Goal: Check status: Check status

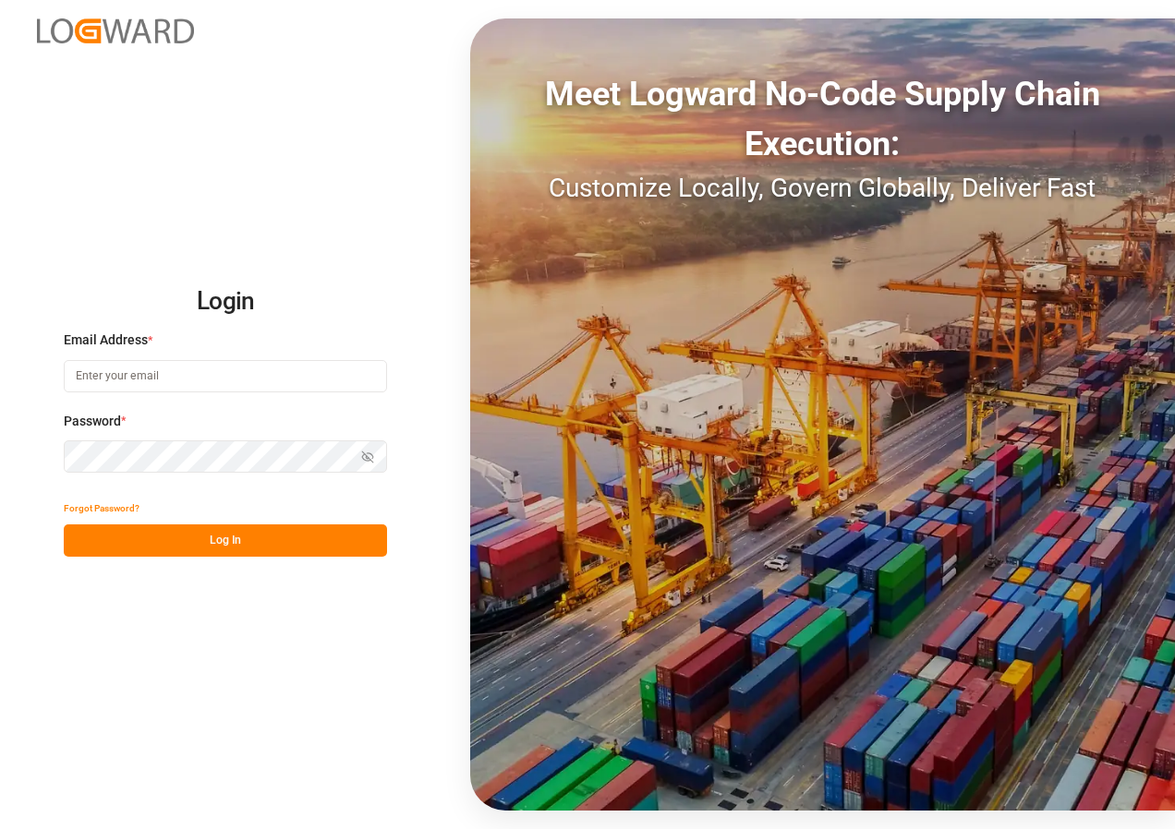
type input "[EMAIL_ADDRESS][DOMAIN_NAME]"
click at [210, 534] on button "Log In" at bounding box center [225, 541] width 323 height 32
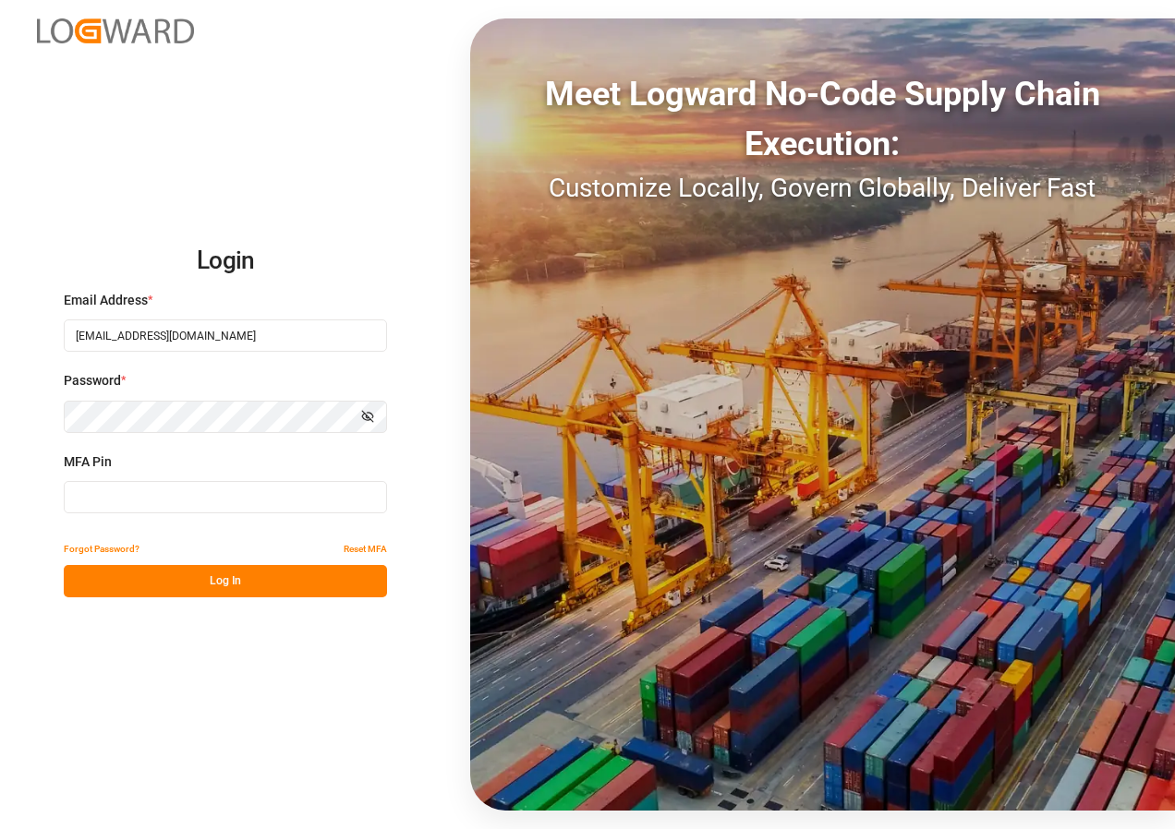
click at [155, 491] on input at bounding box center [225, 497] width 323 height 32
type input "539683"
click at [183, 583] on button "Log In" at bounding box center [225, 581] width 323 height 32
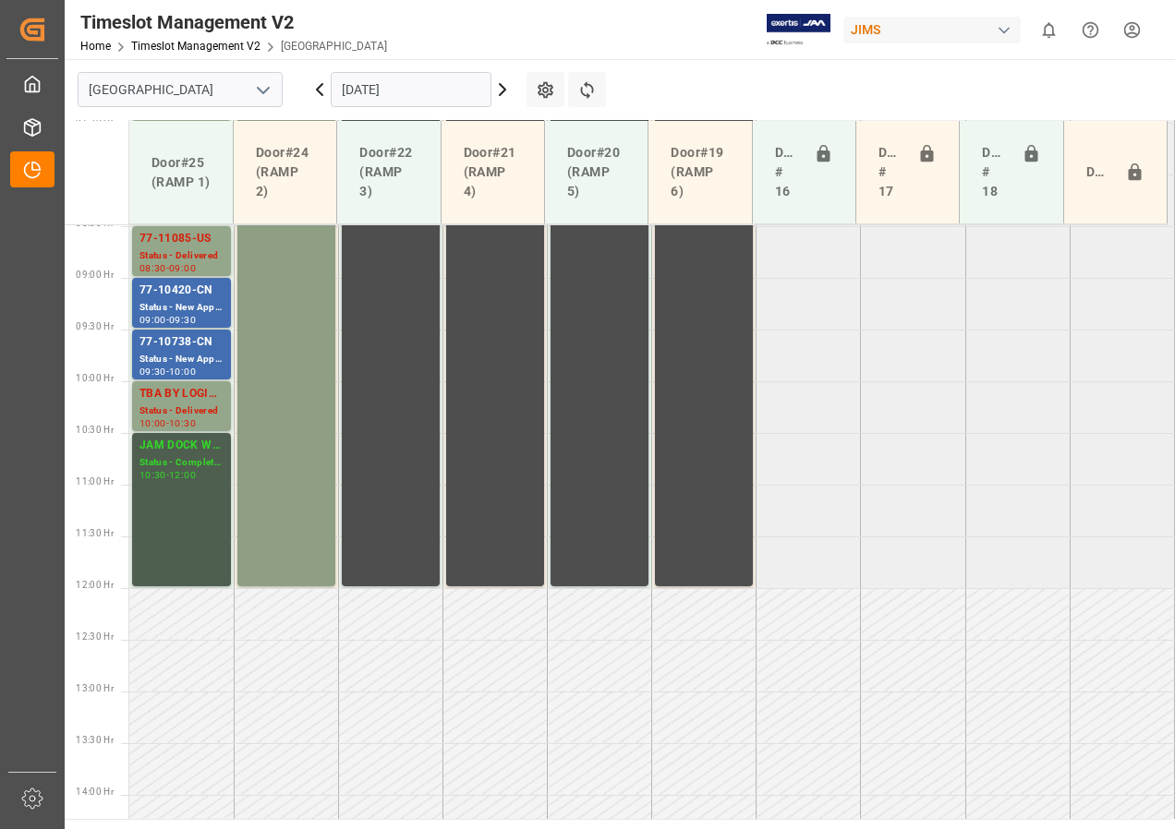
scroll to position [599, 0]
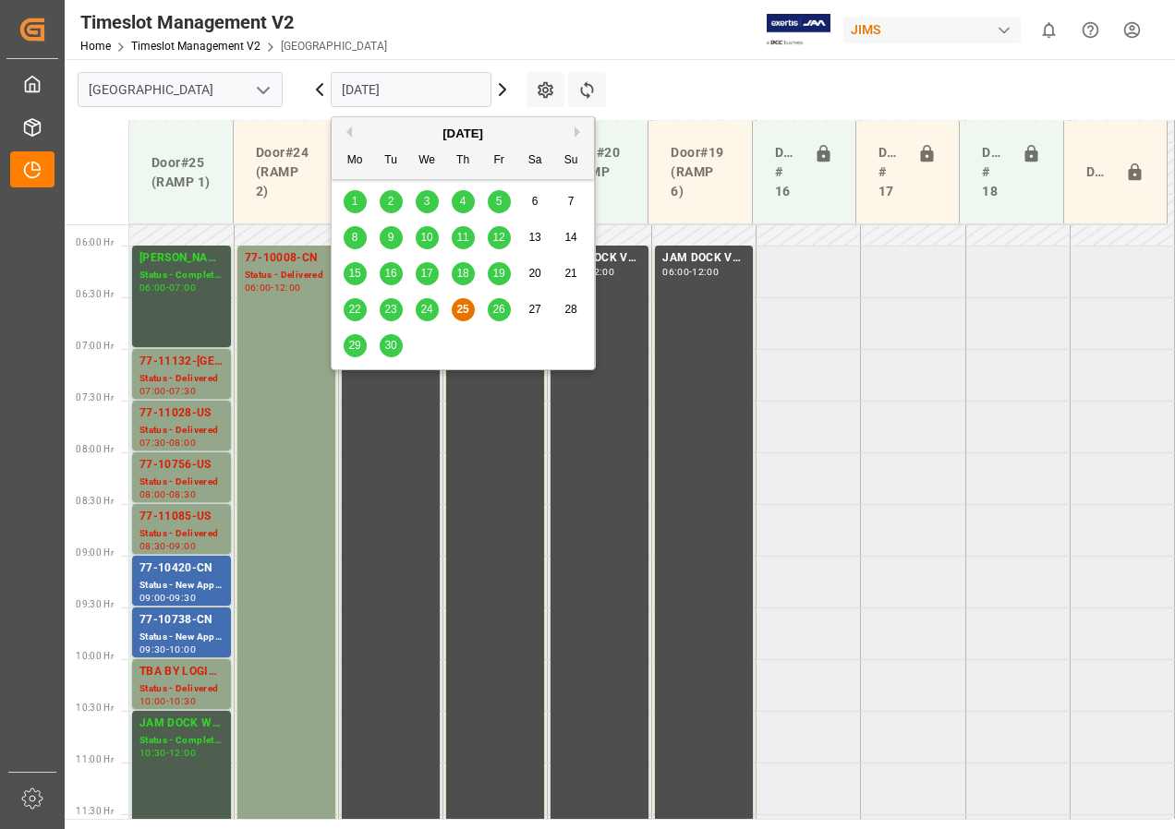
click at [355, 90] on input "[DATE]" at bounding box center [411, 89] width 161 height 35
click at [500, 307] on span "26" at bounding box center [498, 309] width 12 height 13
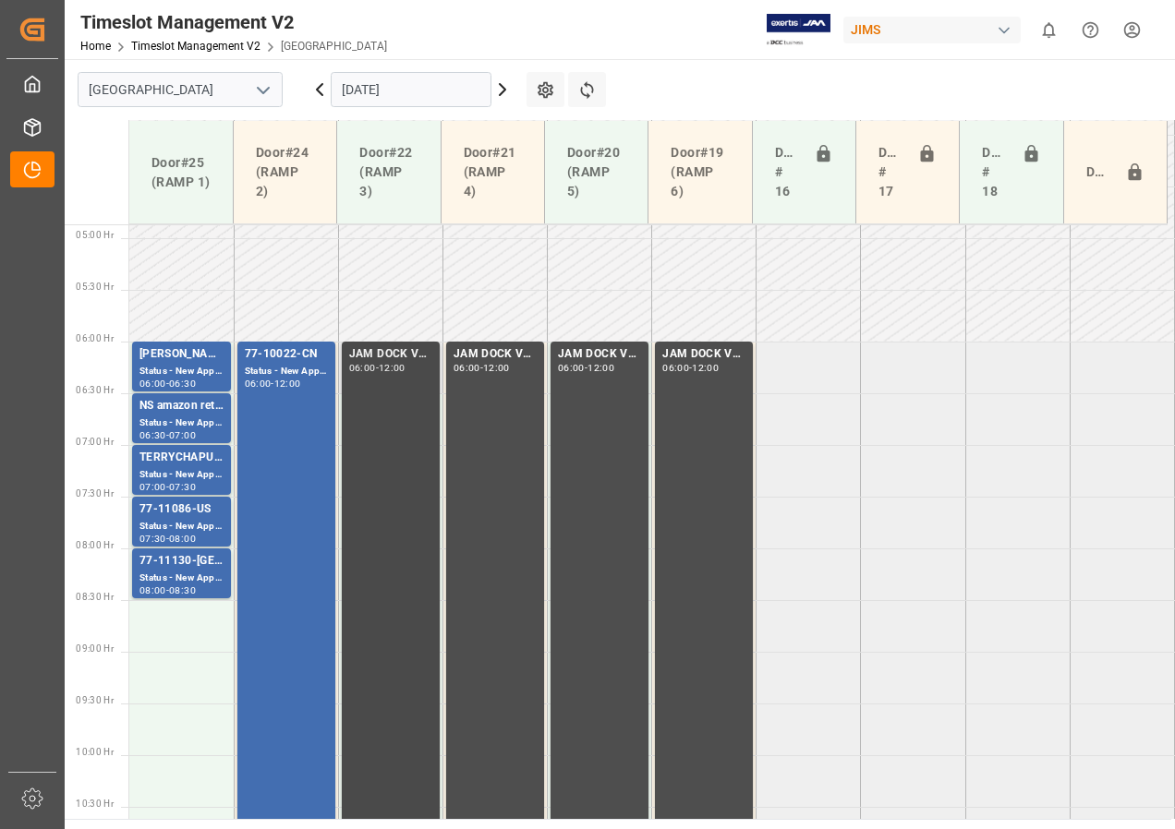
scroll to position [491, 0]
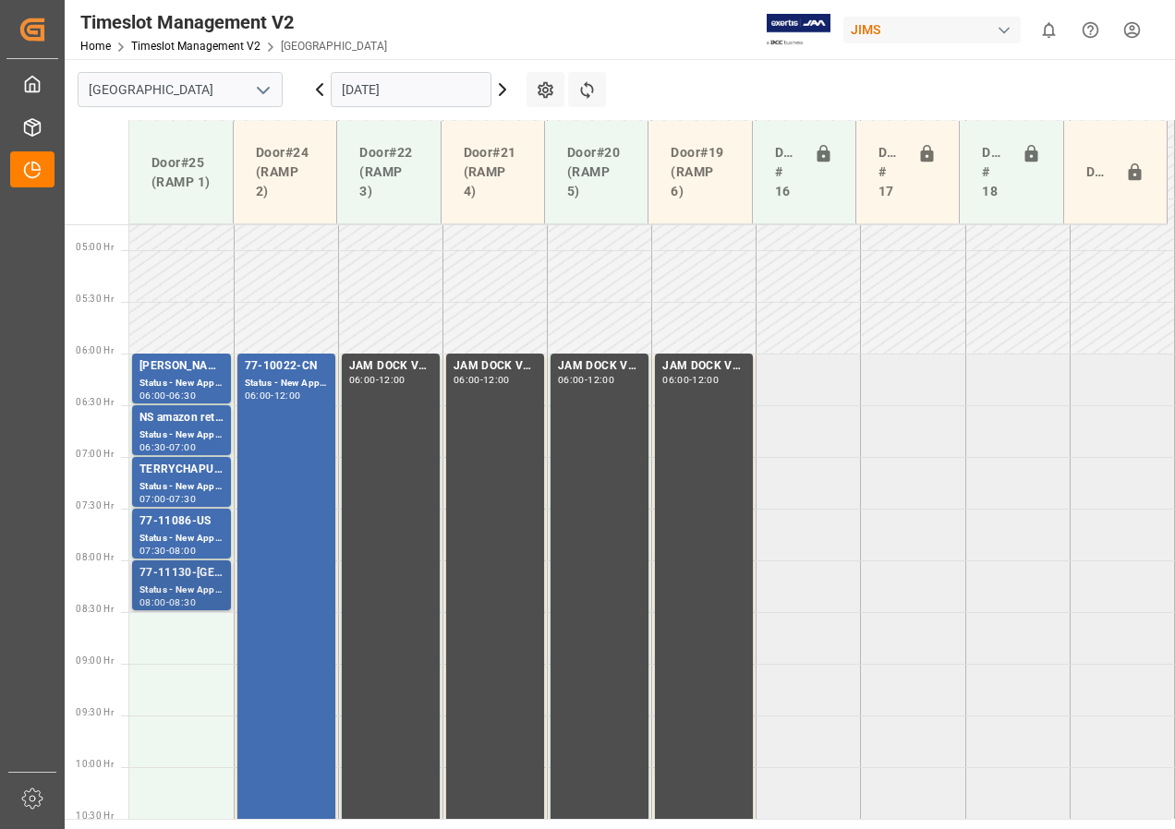
click at [167, 599] on div "-" at bounding box center [167, 603] width 3 height 8
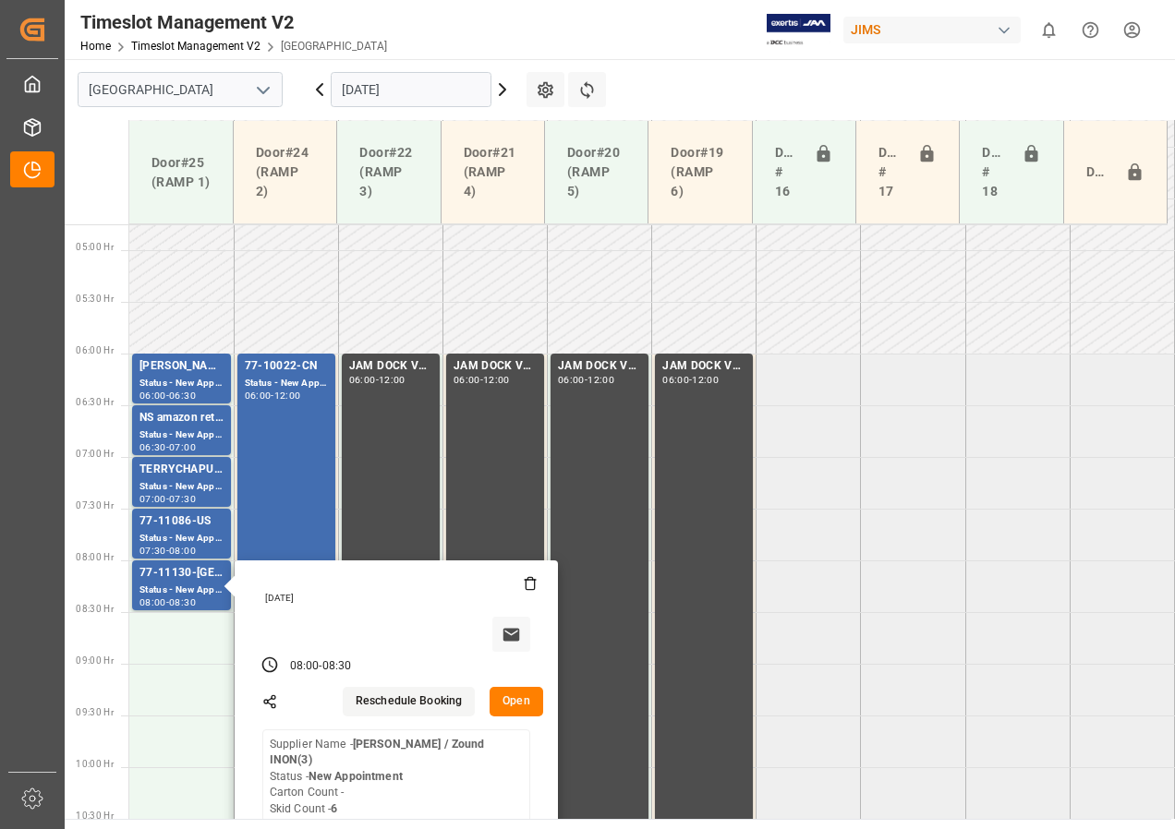
scroll to position [676, 0]
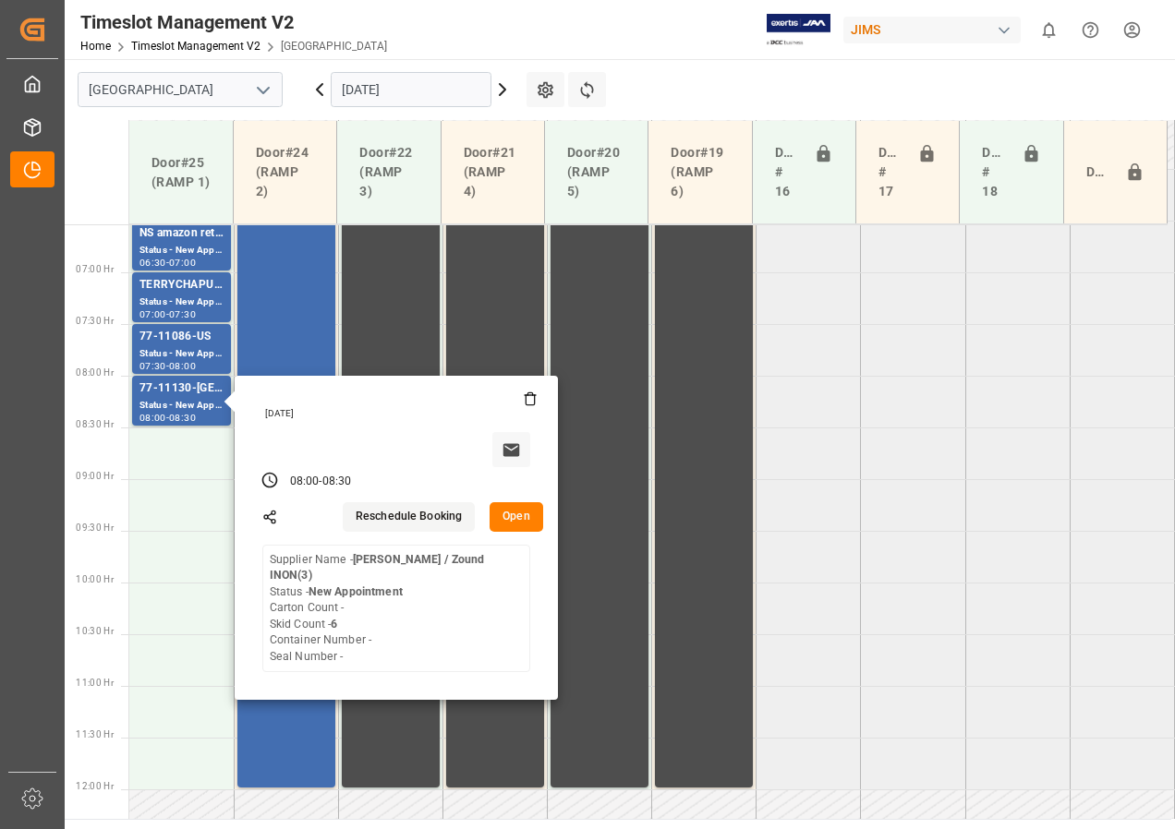
click at [354, 91] on input "[DATE]" at bounding box center [411, 89] width 161 height 35
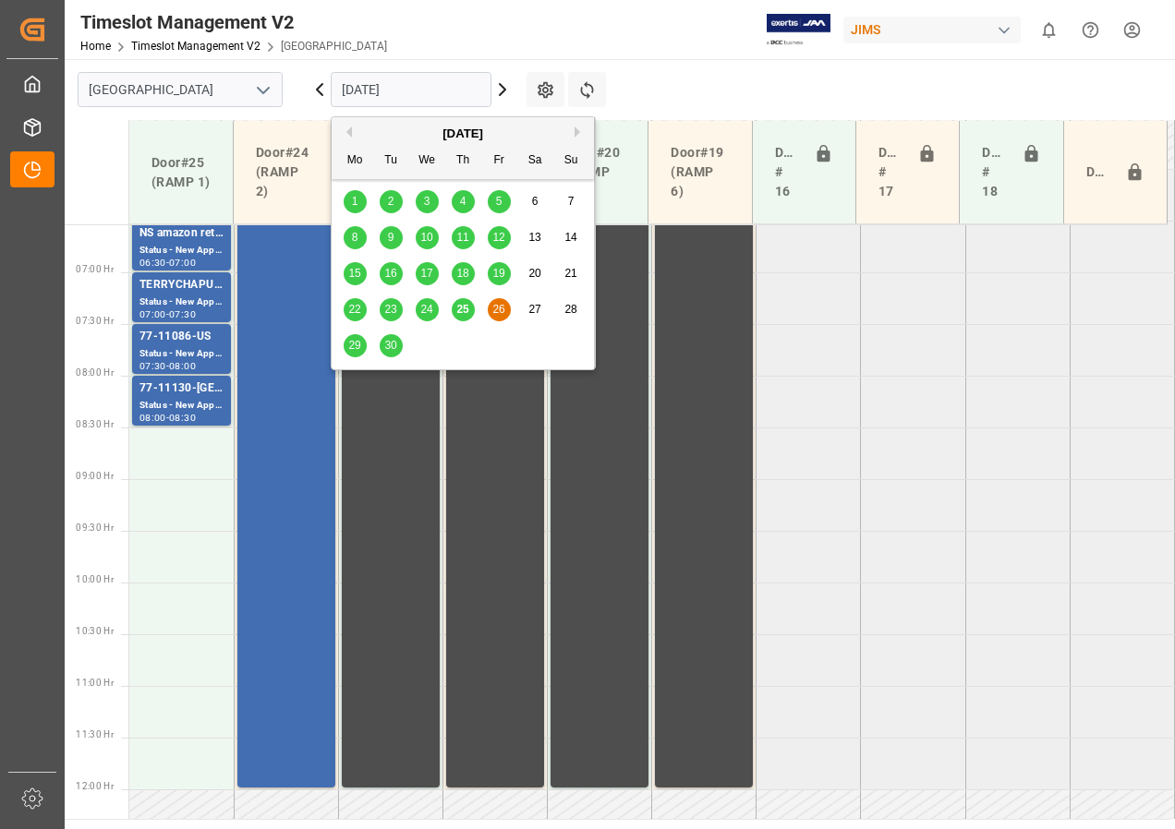
click at [348, 345] on span "29" at bounding box center [354, 345] width 12 height 13
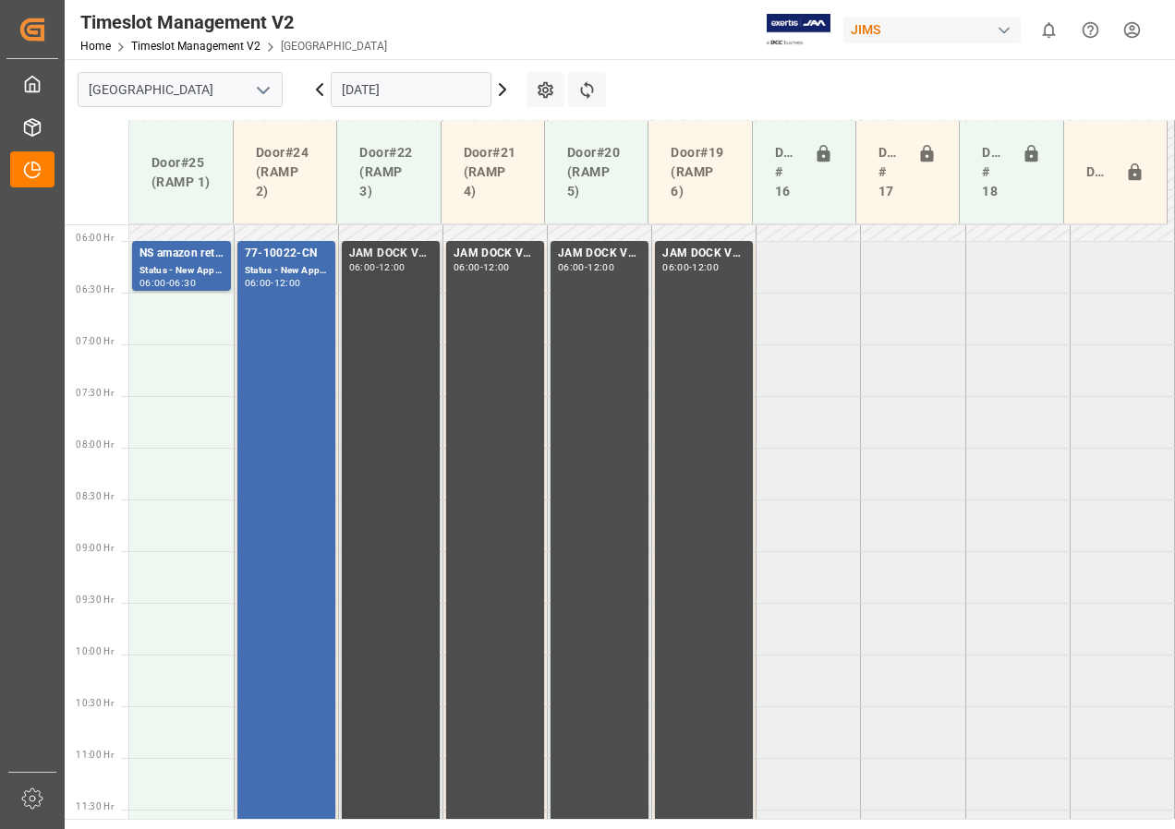
scroll to position [507, 0]
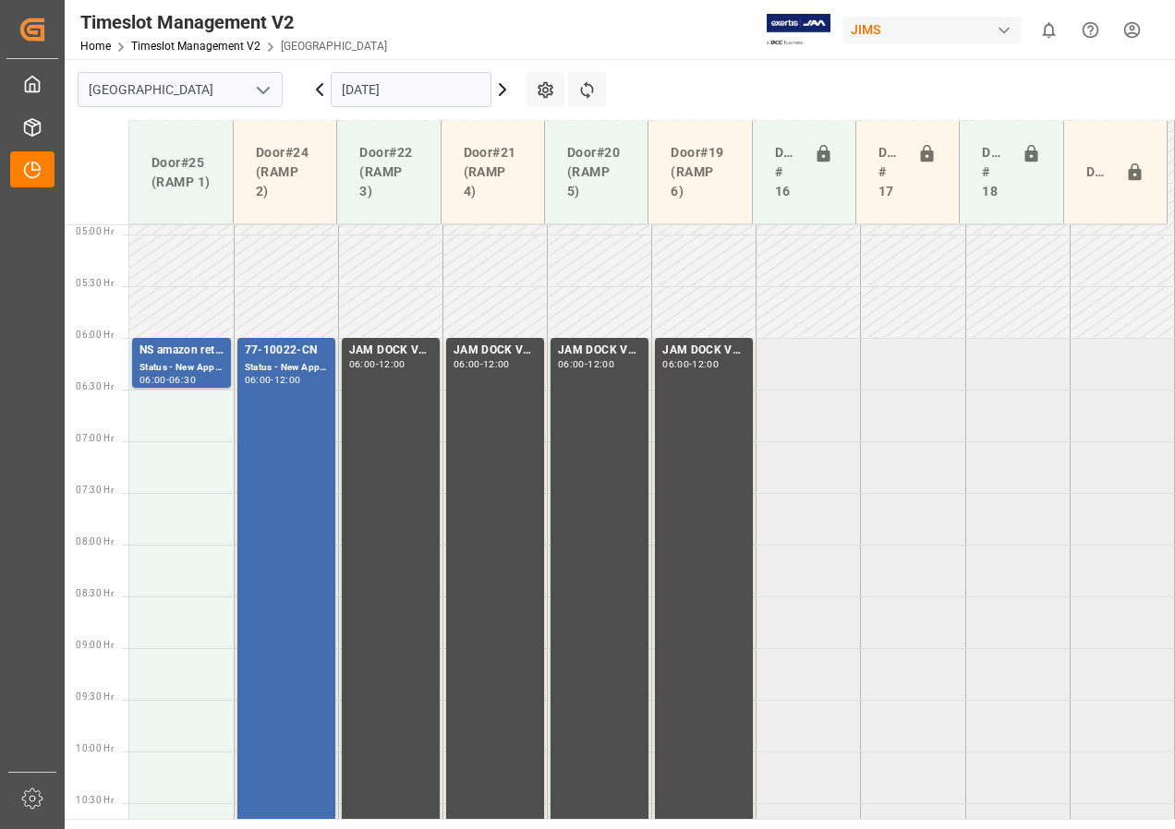
click at [373, 88] on input "[DATE]" at bounding box center [411, 89] width 161 height 35
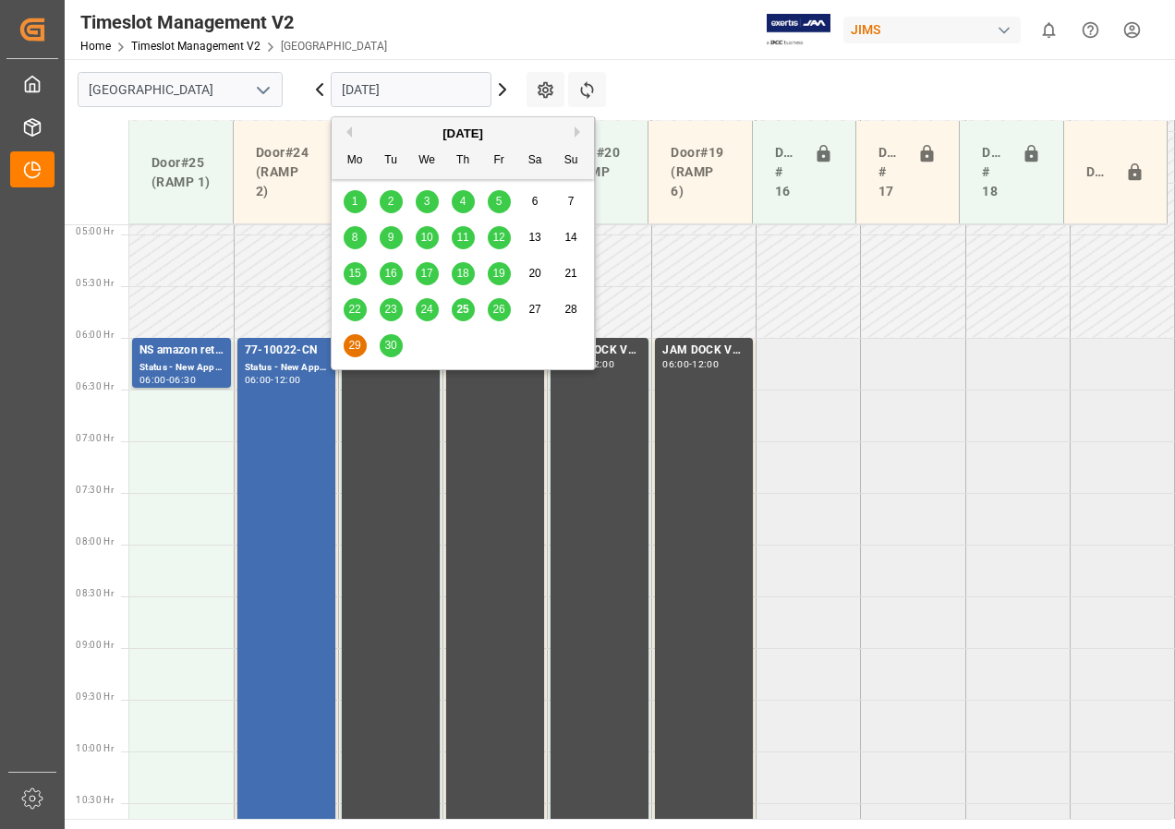
click at [394, 341] on span "30" at bounding box center [390, 345] width 12 height 13
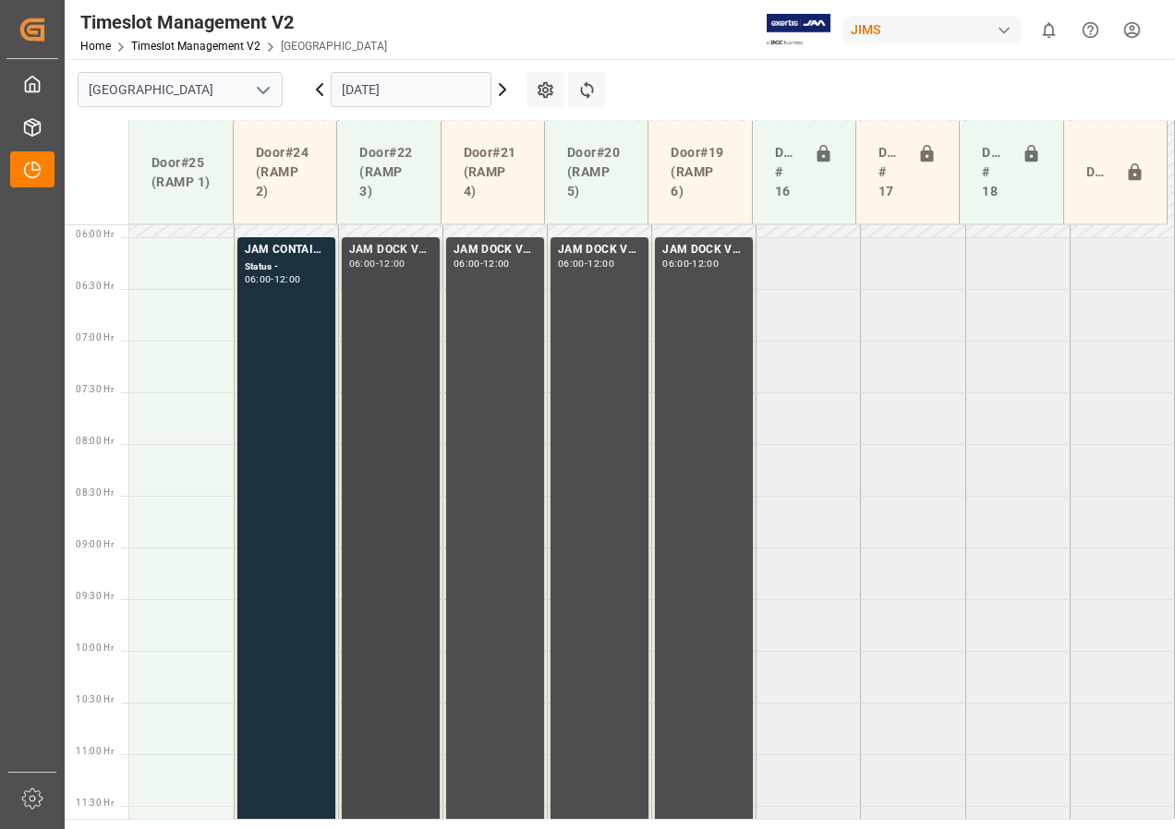
scroll to position [599, 0]
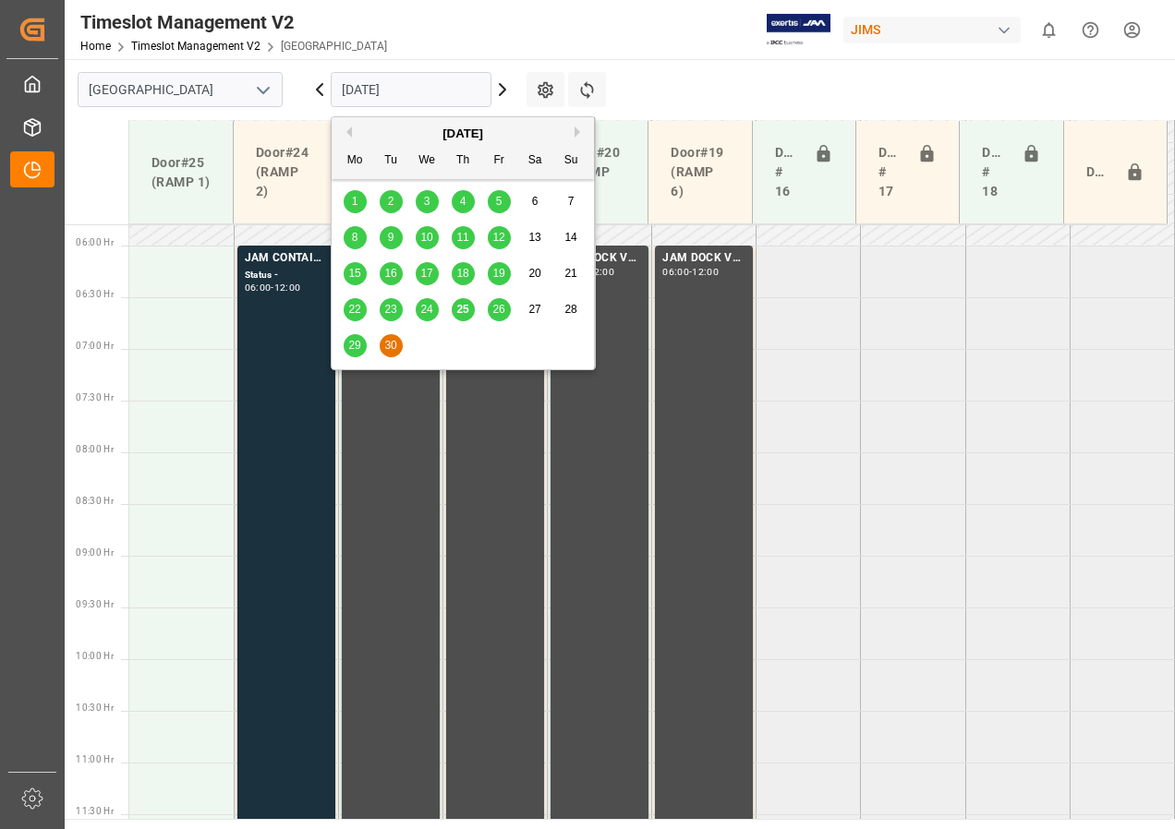
click at [376, 104] on input "[DATE]" at bounding box center [411, 89] width 161 height 35
click at [495, 309] on span "26" at bounding box center [498, 309] width 12 height 13
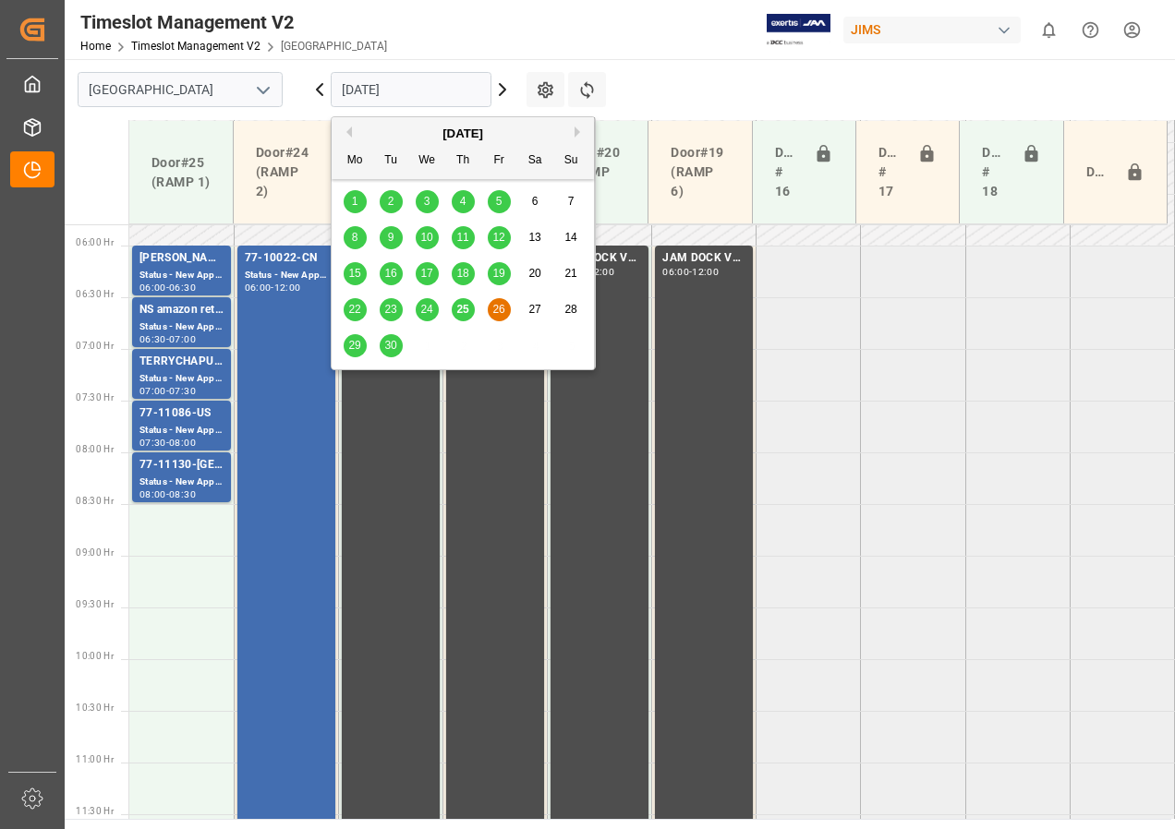
click at [368, 88] on input "[DATE]" at bounding box center [411, 89] width 161 height 35
click at [458, 306] on span "25" at bounding box center [462, 309] width 12 height 13
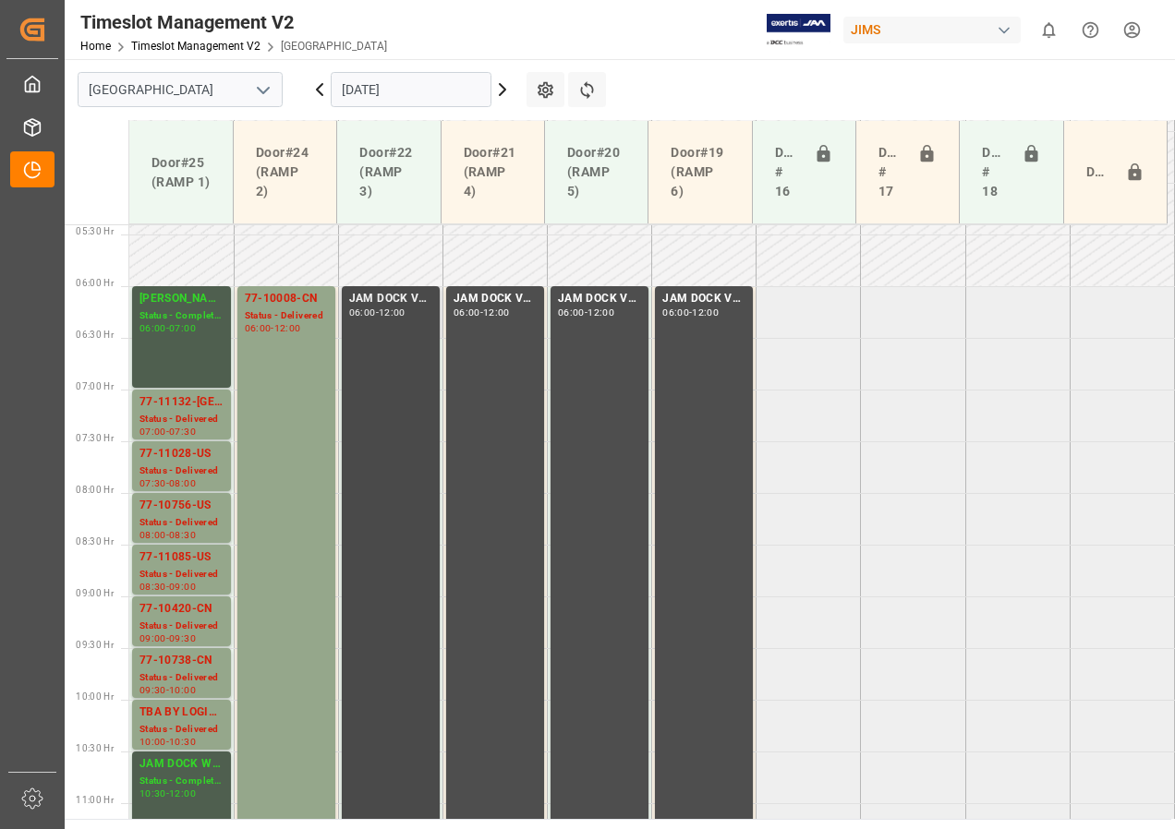
scroll to position [518, 0]
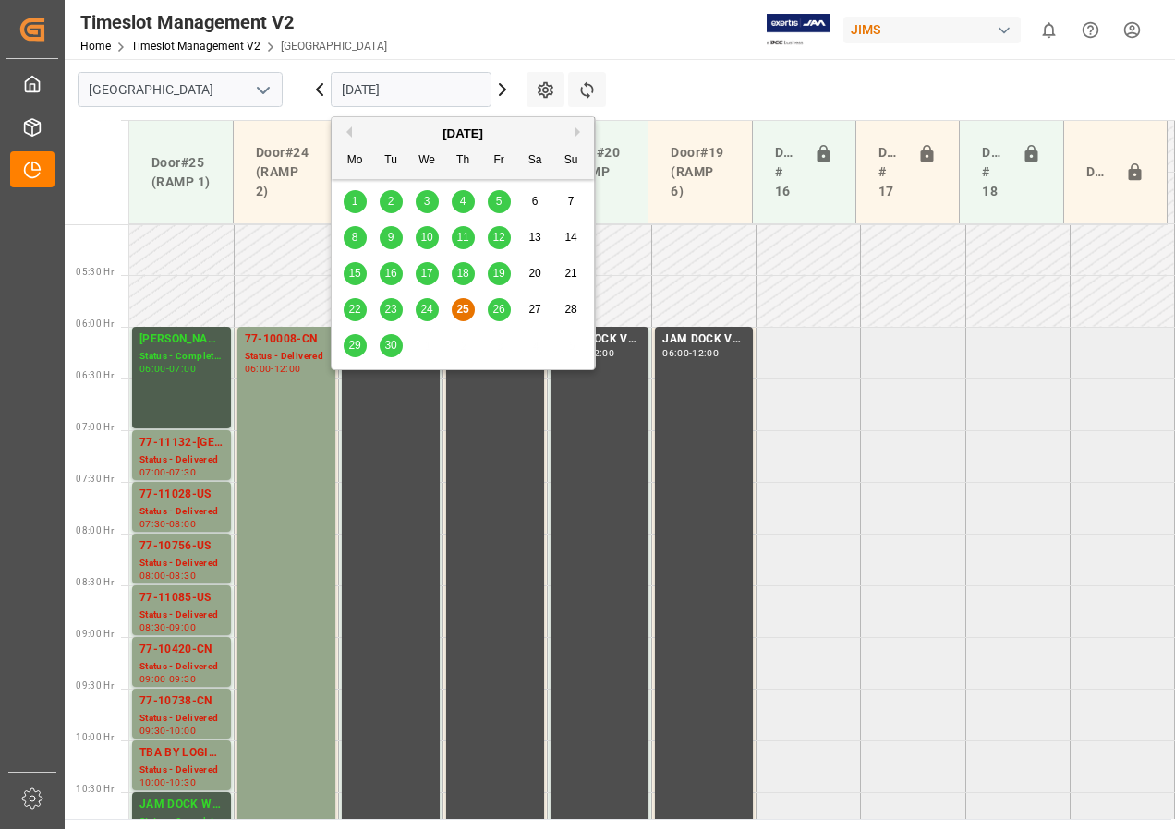
click at [376, 99] on input "[DATE]" at bounding box center [411, 89] width 161 height 35
click at [494, 306] on span "26" at bounding box center [498, 309] width 12 height 13
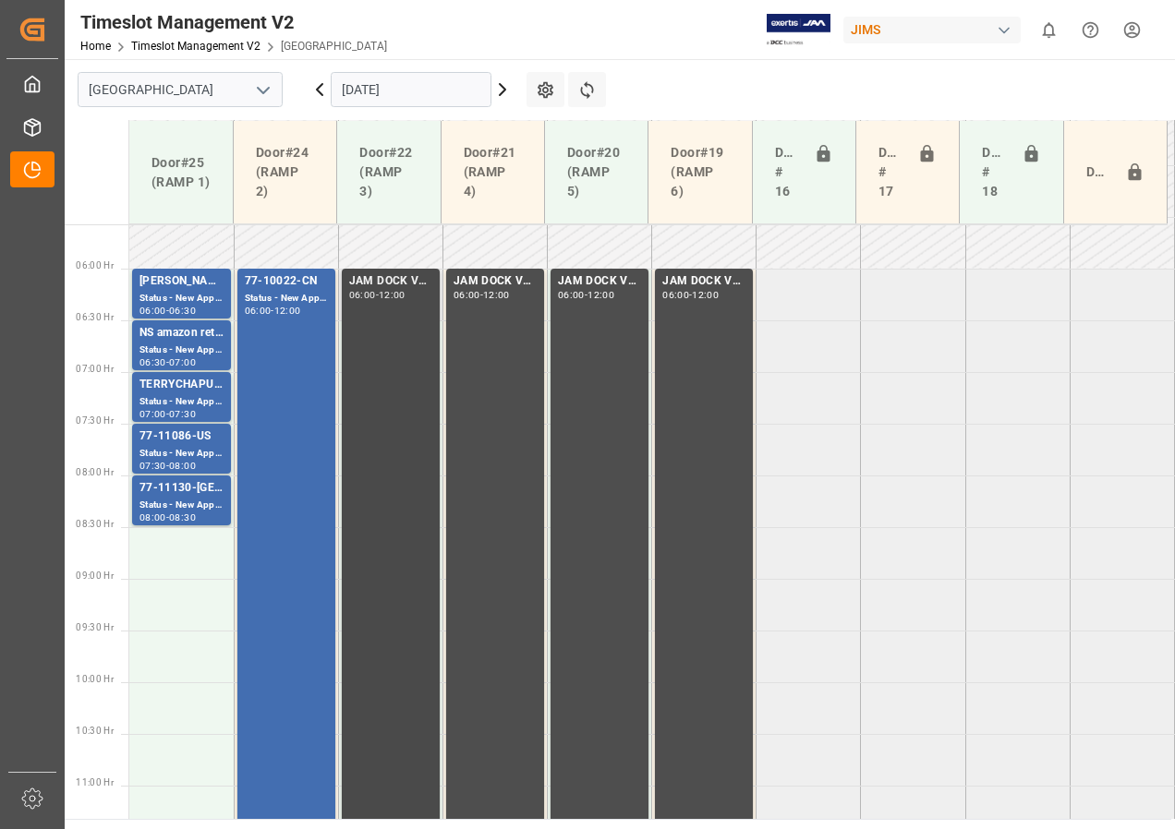
scroll to position [573, 0]
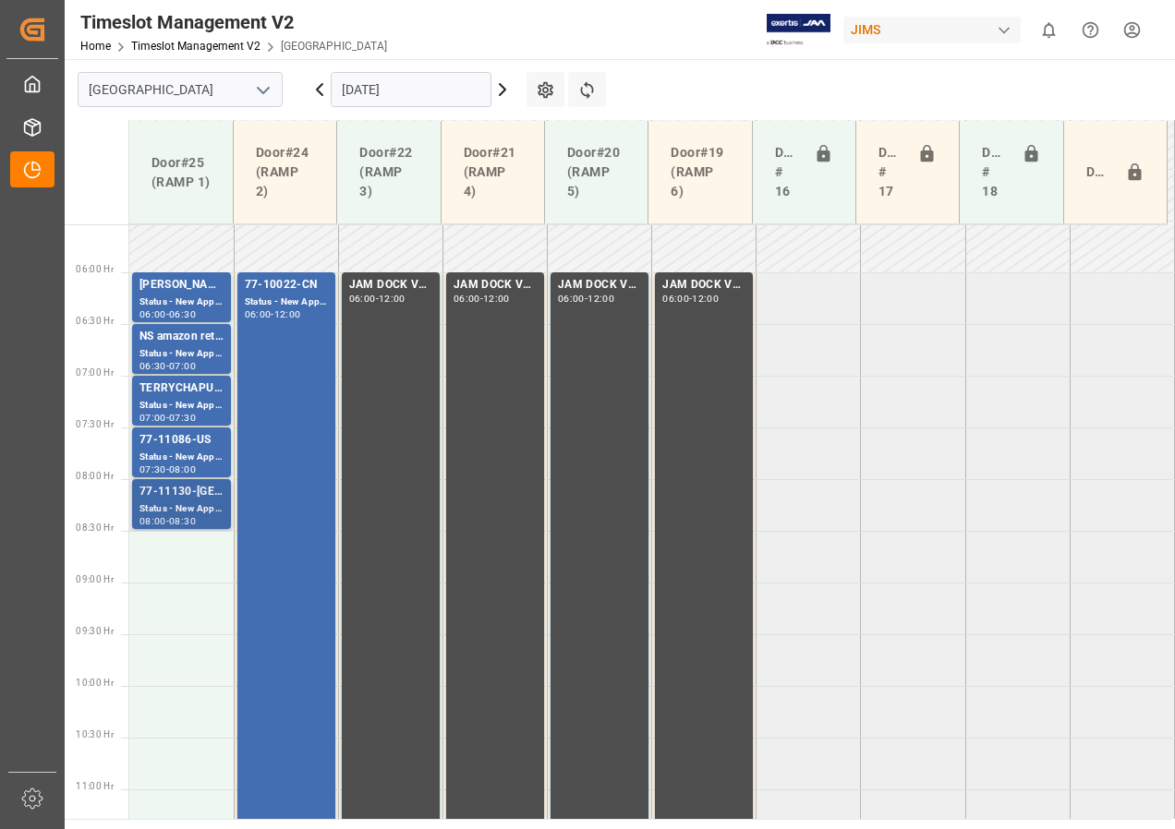
click at [195, 507] on div "Status - New Appointment" at bounding box center [181, 510] width 84 height 16
click at [196, 448] on div "77-11086-US" at bounding box center [181, 440] width 84 height 18
click at [297, 345] on div "77-10022-CN Status - New Appointment 06:00 - 12:00" at bounding box center [286, 581] width 83 height 611
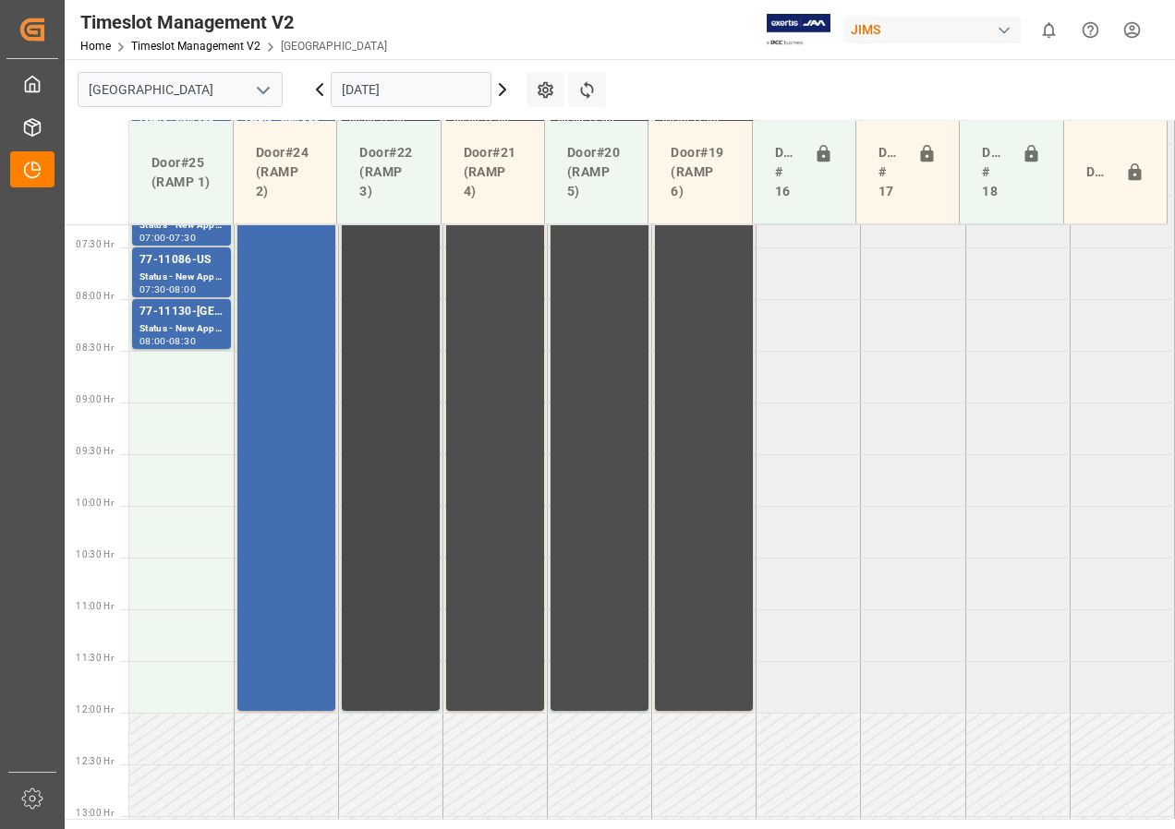
scroll to position [757, 0]
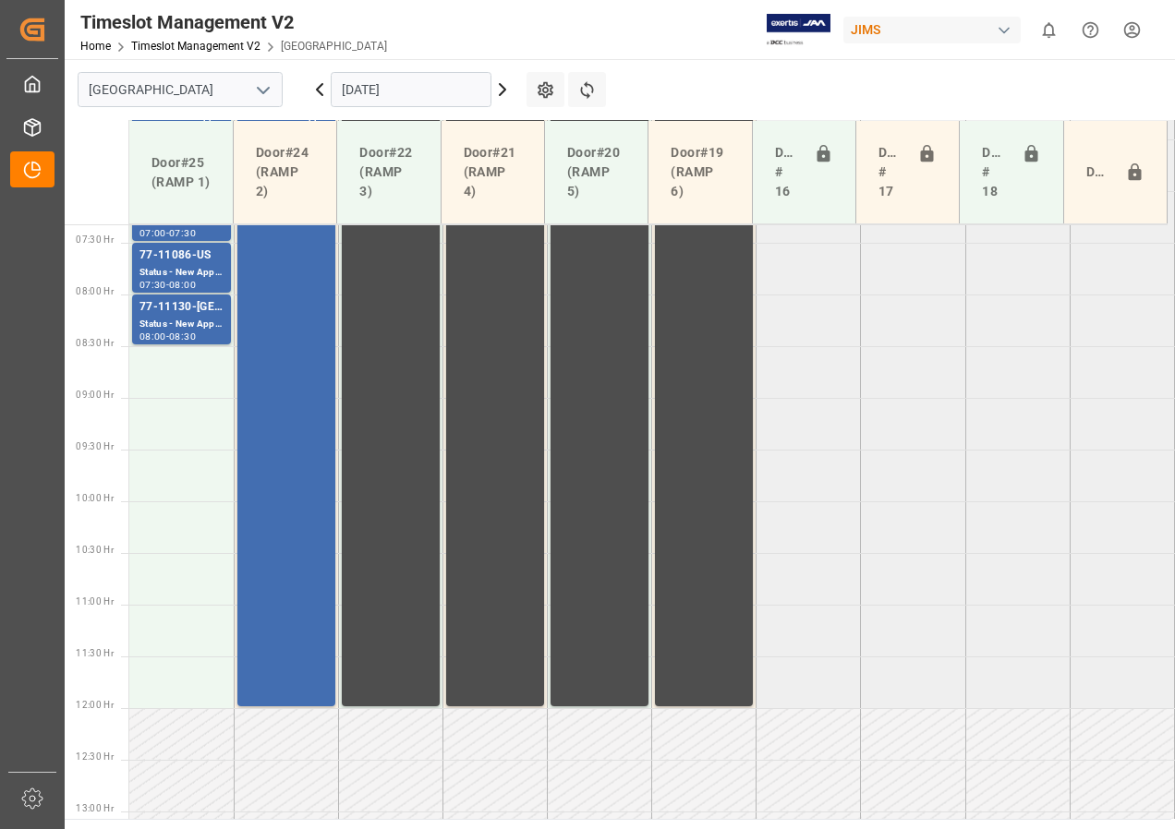
click at [366, 92] on input "[DATE]" at bounding box center [411, 89] width 161 height 35
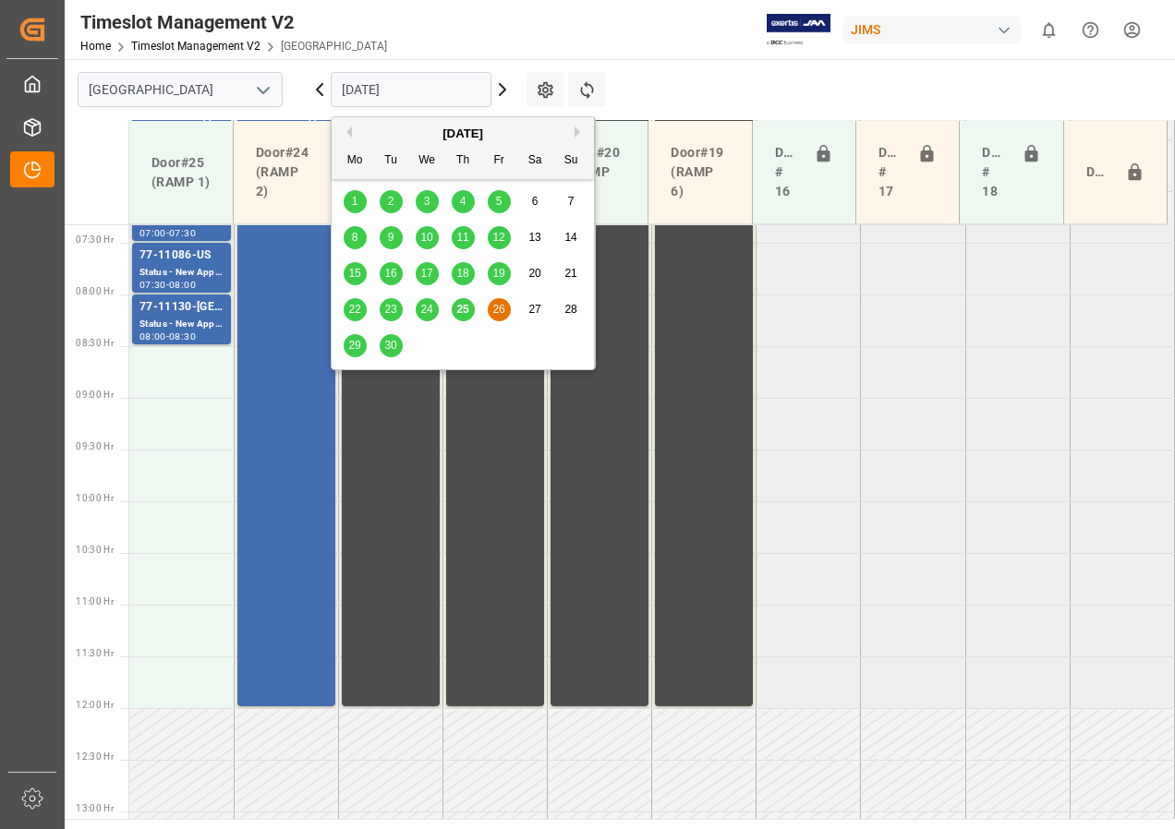
click at [360, 344] on span "29" at bounding box center [354, 345] width 12 height 13
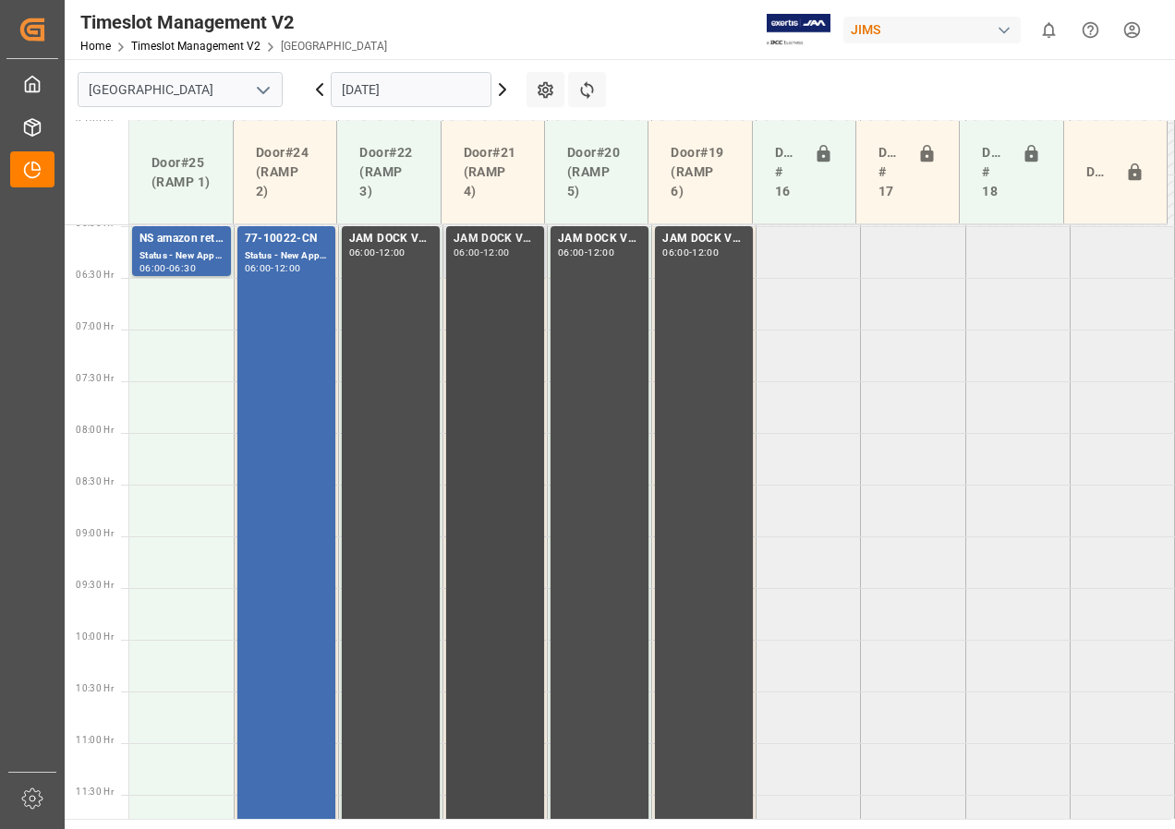
scroll to position [597, 0]
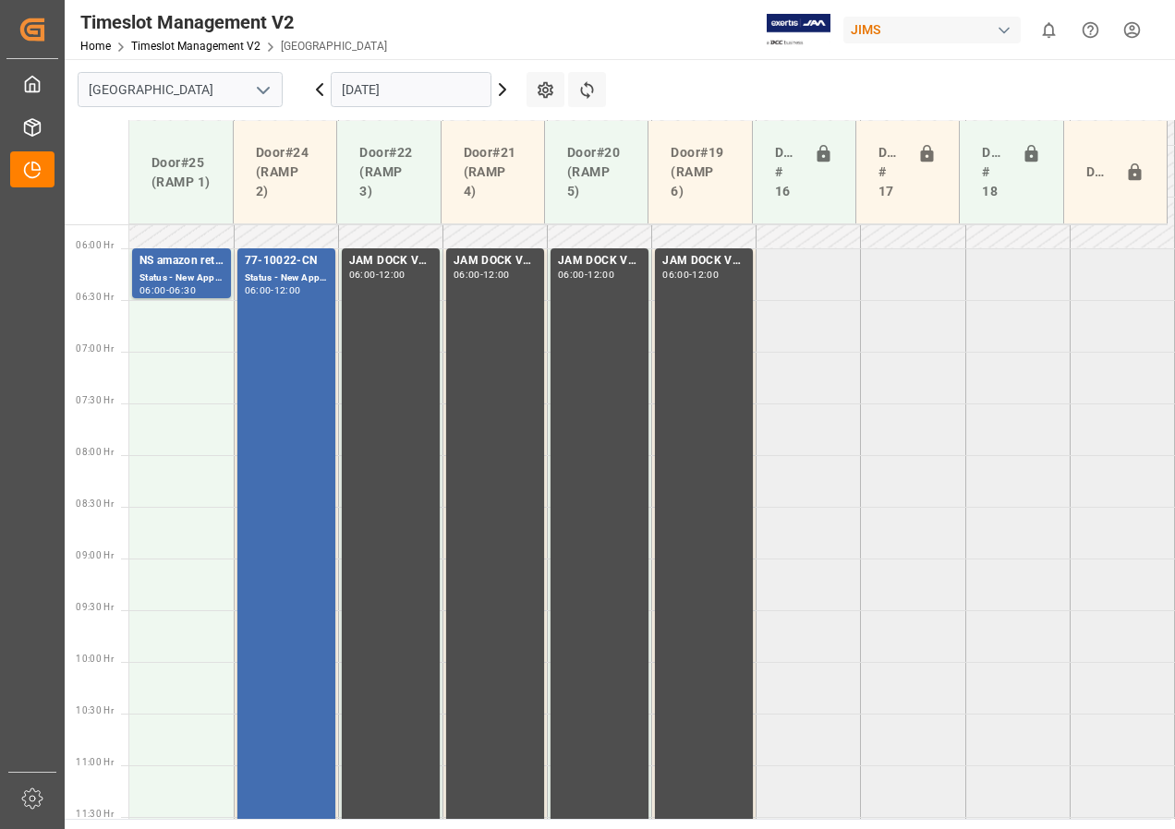
click at [399, 85] on input "[DATE]" at bounding box center [411, 89] width 161 height 35
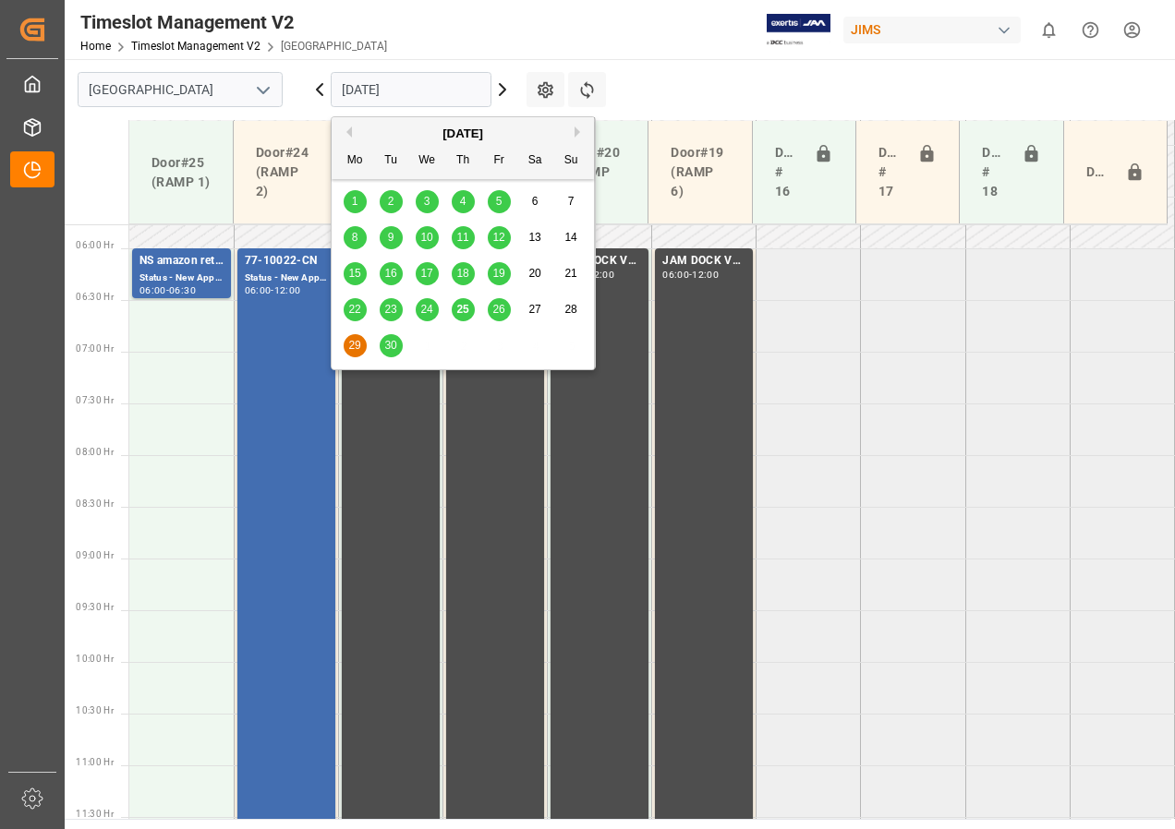
click at [498, 310] on span "26" at bounding box center [498, 309] width 12 height 13
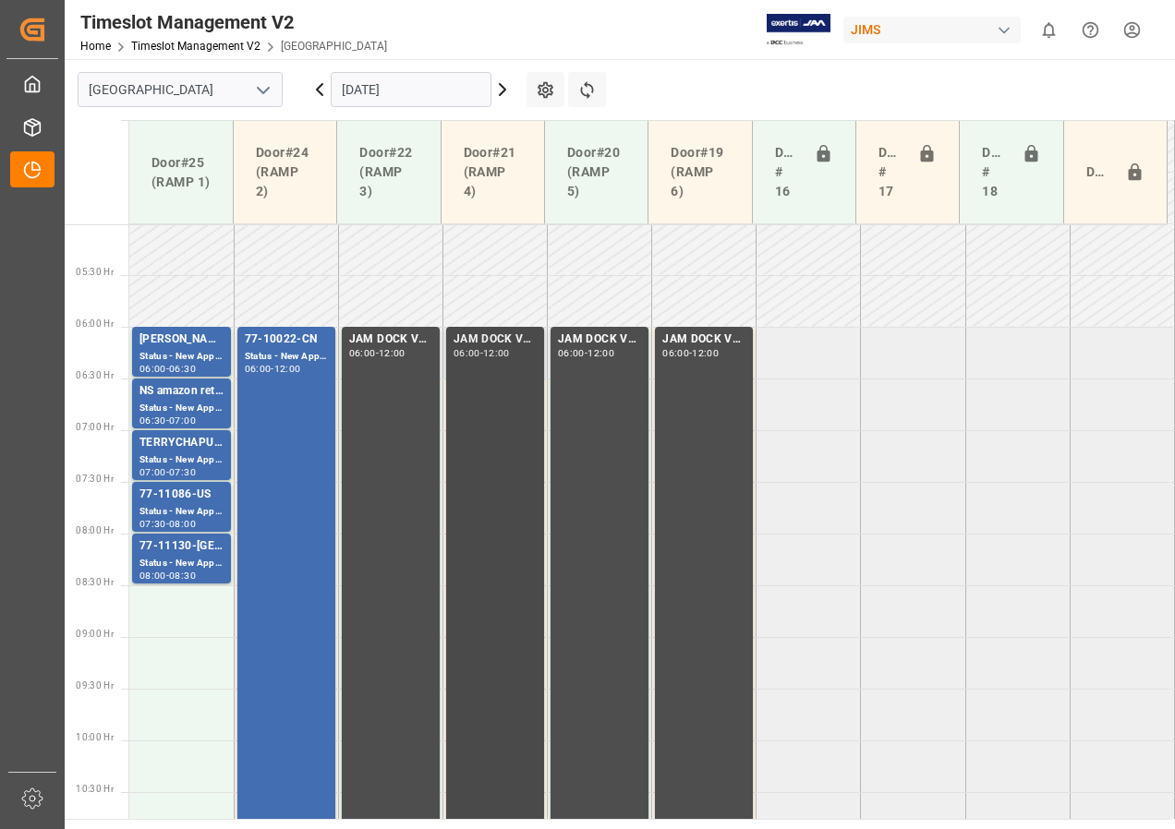
scroll to position [611, 0]
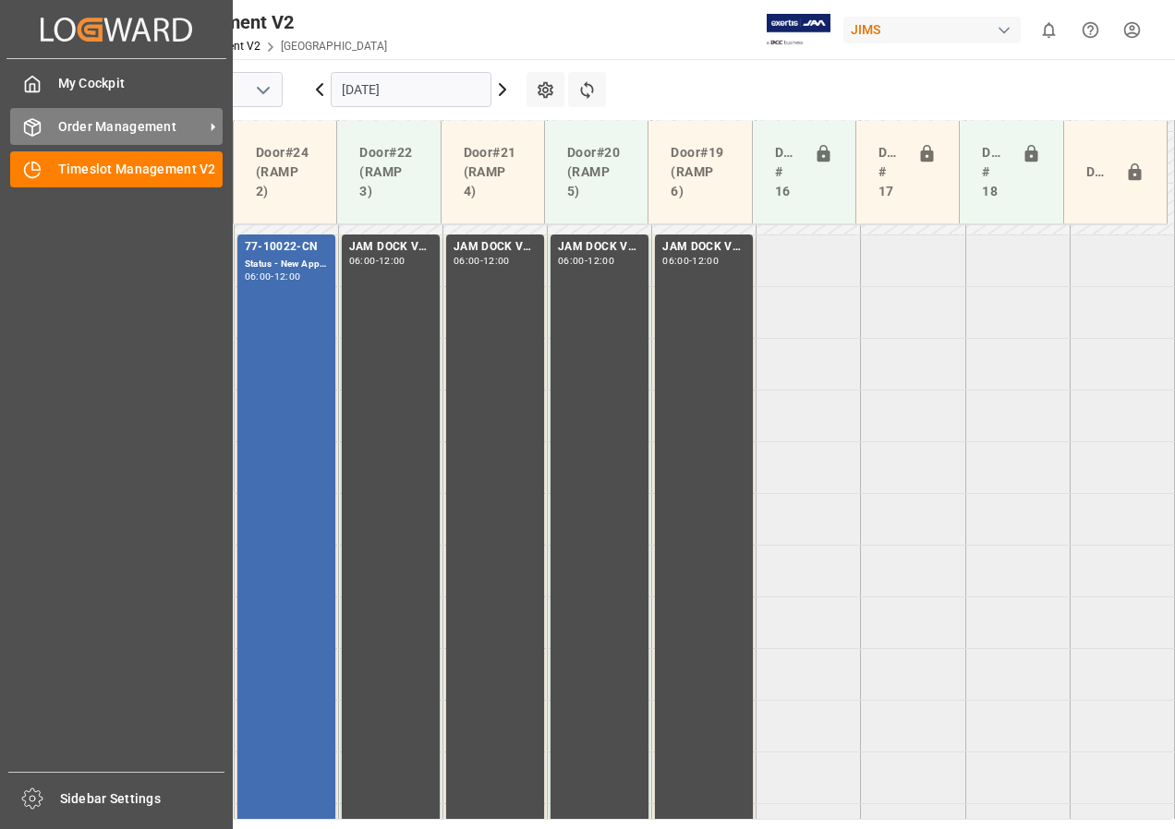
click at [54, 122] on div "Order Management Order Management" at bounding box center [116, 126] width 212 height 36
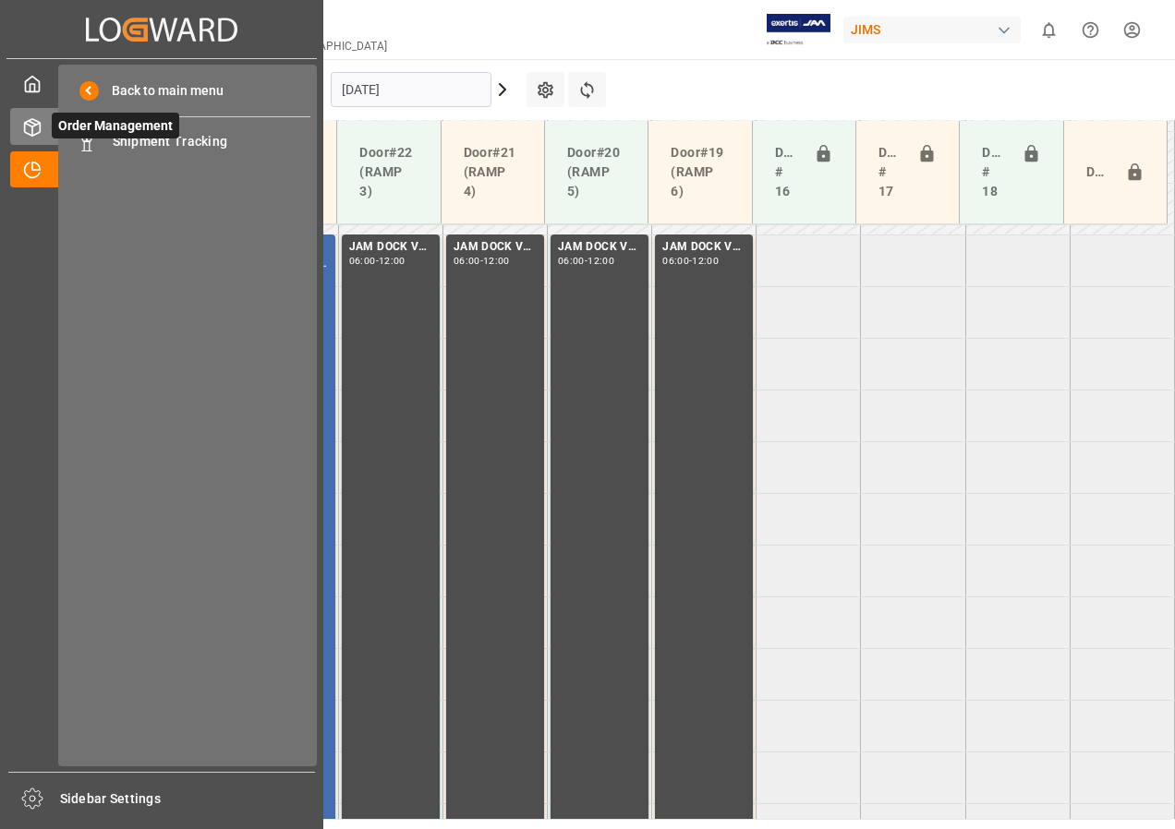
click at [120, 138] on span "Order Management" at bounding box center [115, 126] width 127 height 26
click at [197, 145] on span "Shipment Tracking" at bounding box center [212, 141] width 199 height 19
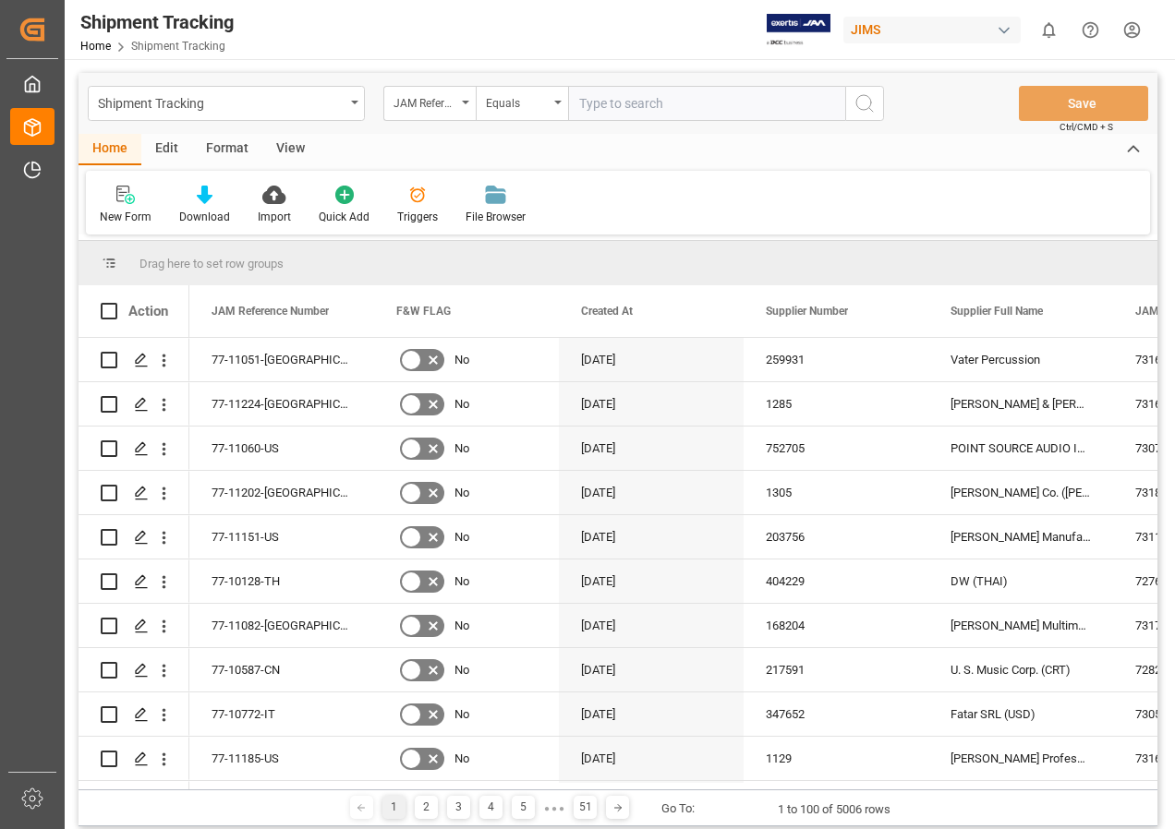
click at [279, 142] on div "View" at bounding box center [290, 149] width 56 height 31
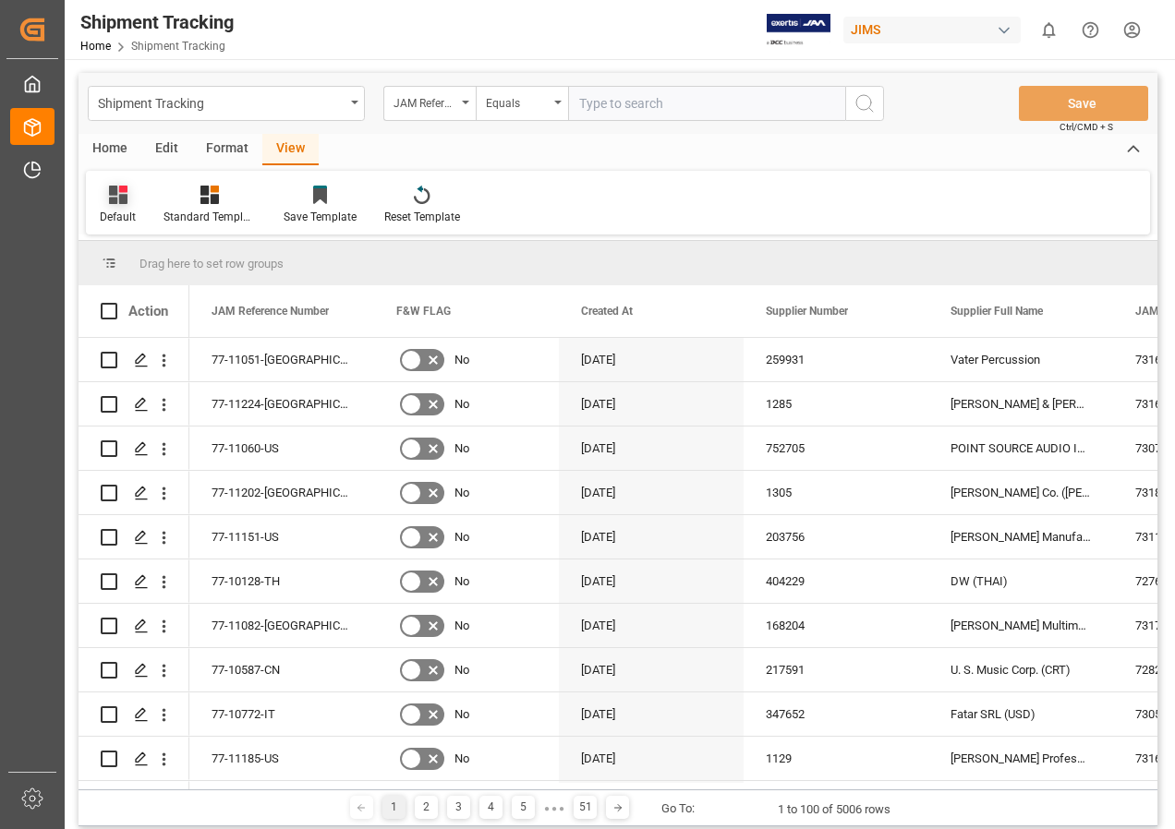
click at [128, 202] on div at bounding box center [118, 194] width 36 height 19
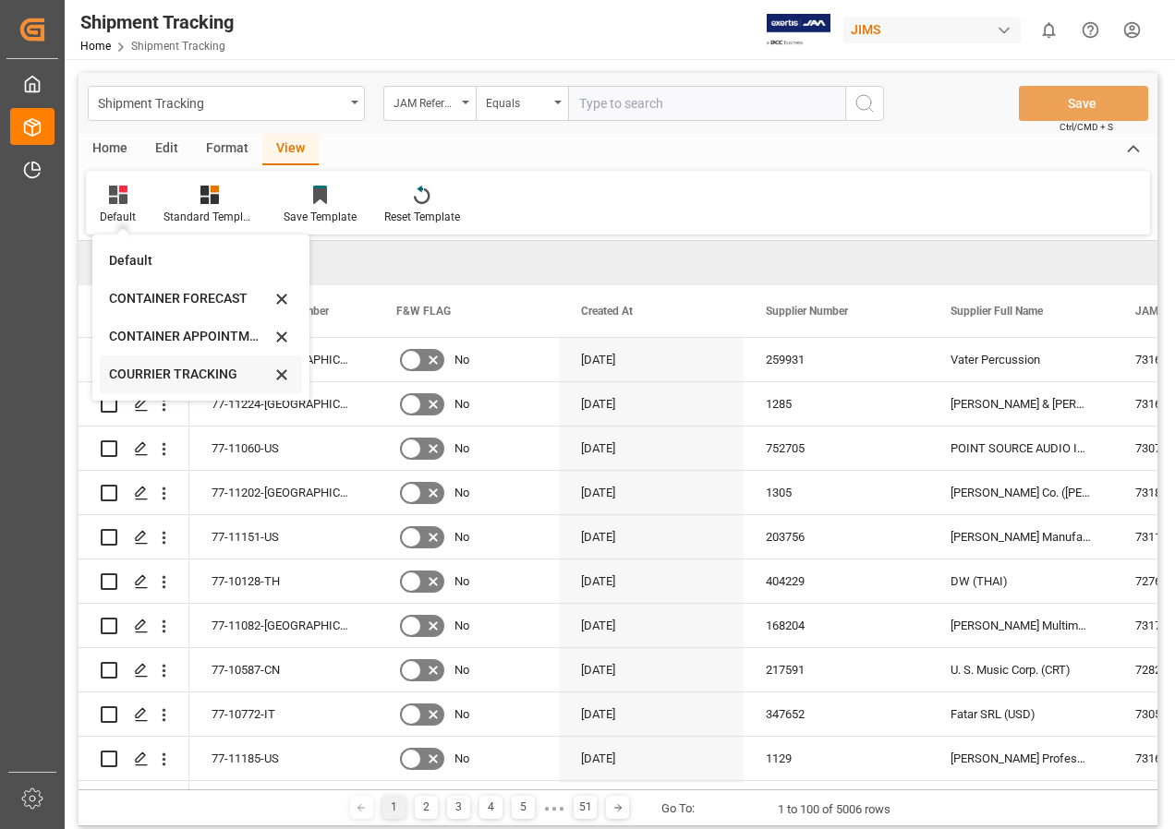
click at [158, 369] on div "COURRIER TRACKING" at bounding box center [190, 374] width 162 height 19
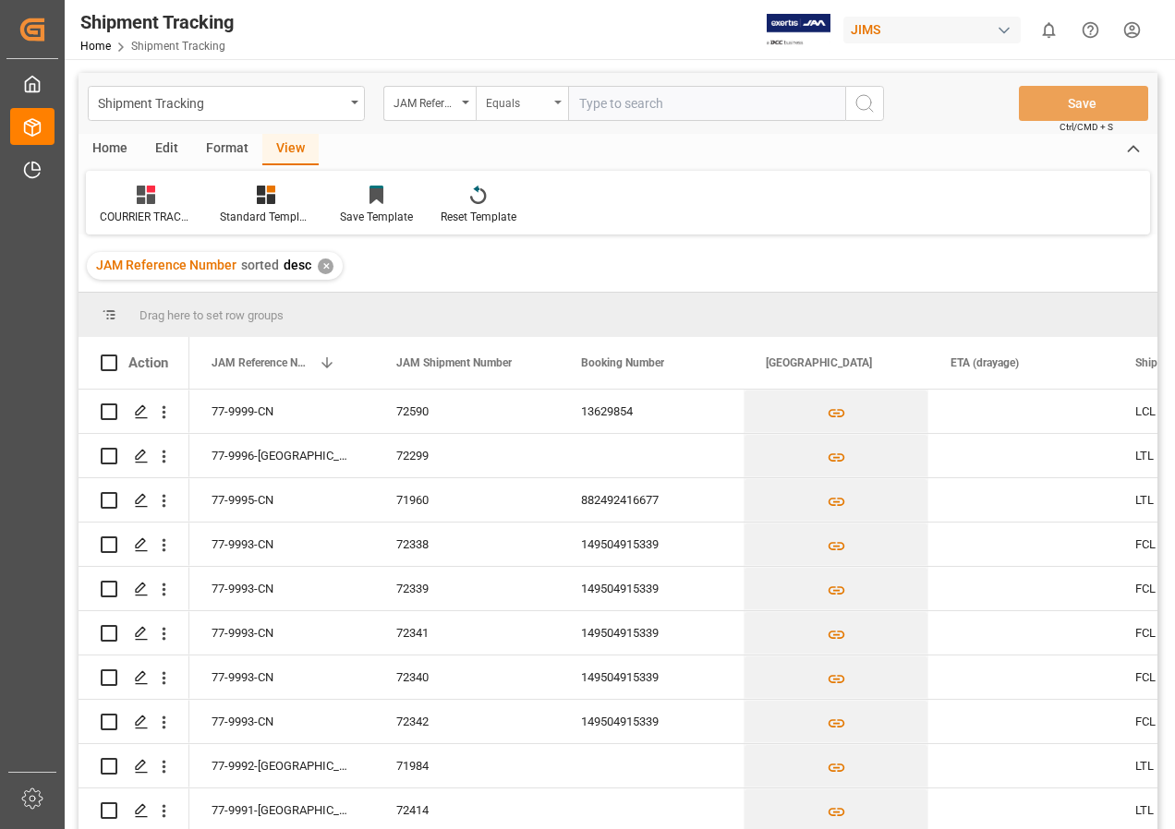
click at [554, 102] on icon "open menu" at bounding box center [557, 103] width 7 height 4
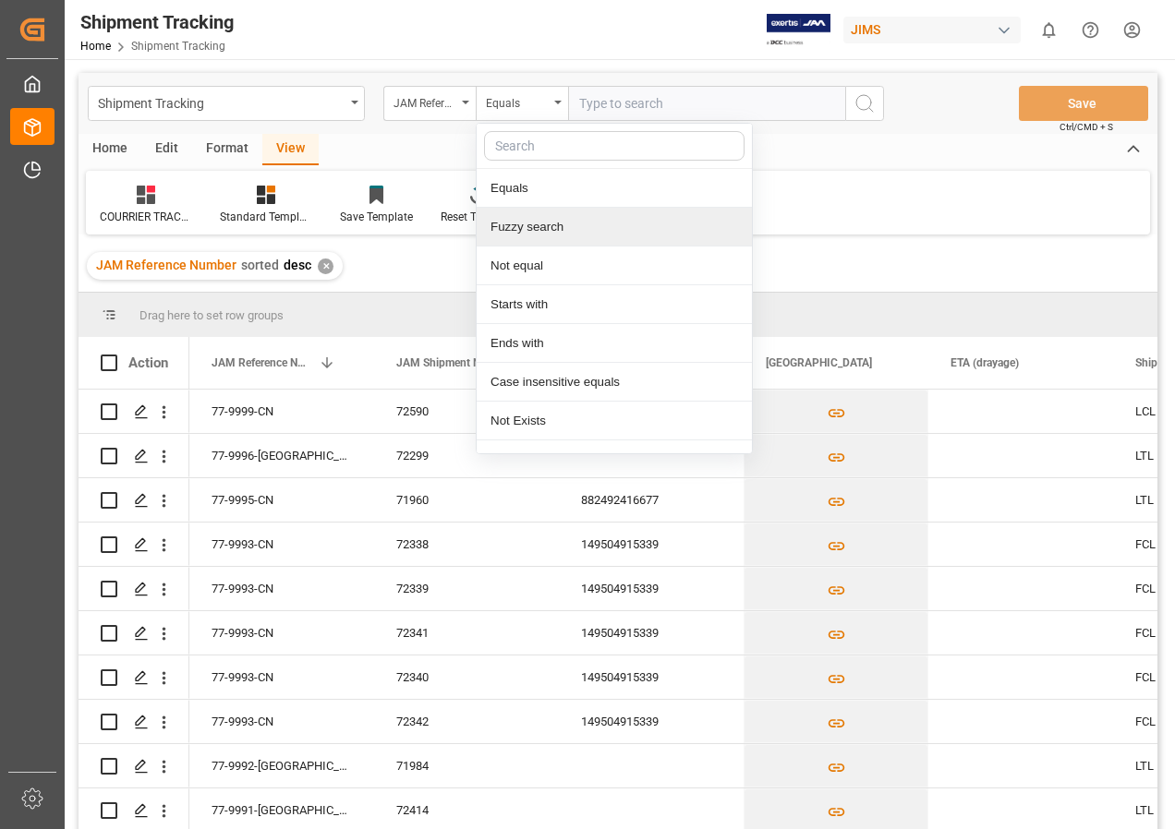
click at [516, 224] on div "Fuzzy search" at bounding box center [614, 227] width 275 height 39
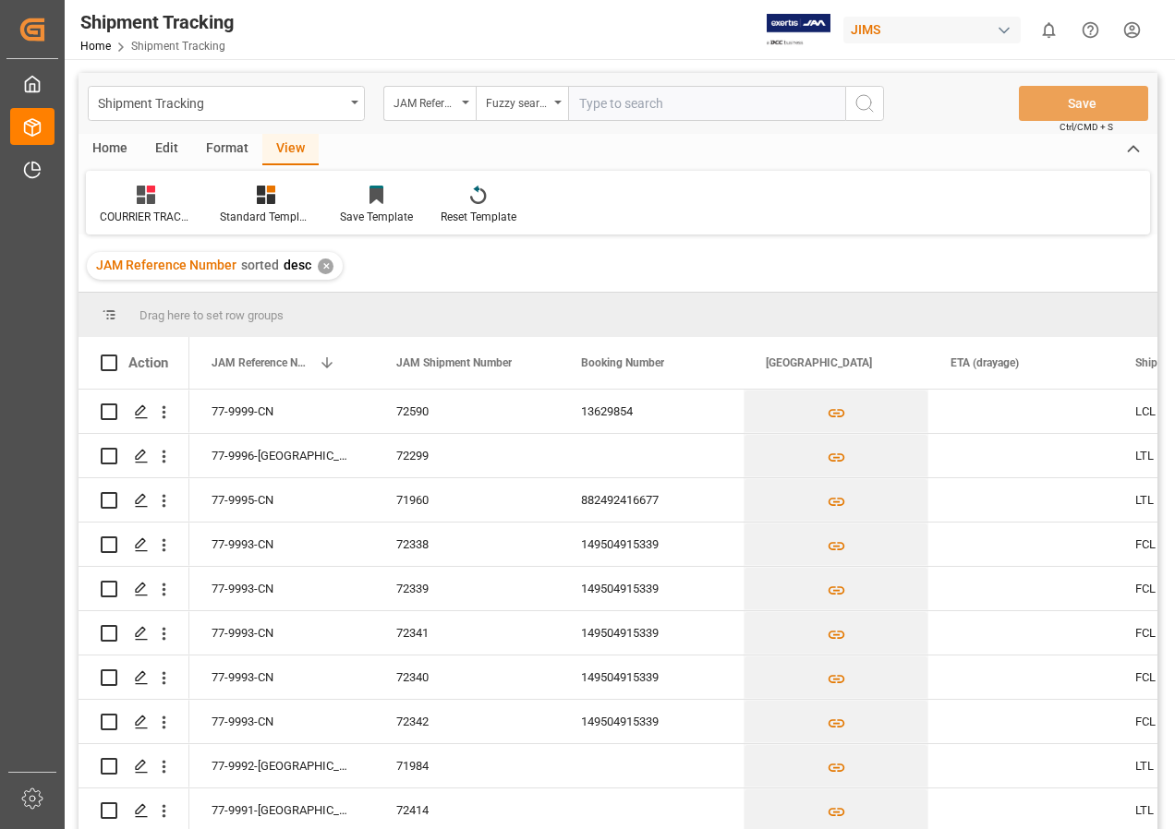
click at [604, 105] on input "text" at bounding box center [706, 103] width 277 height 35
paste input "77-11145-US"
type input "77-11145-US"
click at [857, 101] on icon "search button" at bounding box center [864, 103] width 22 height 22
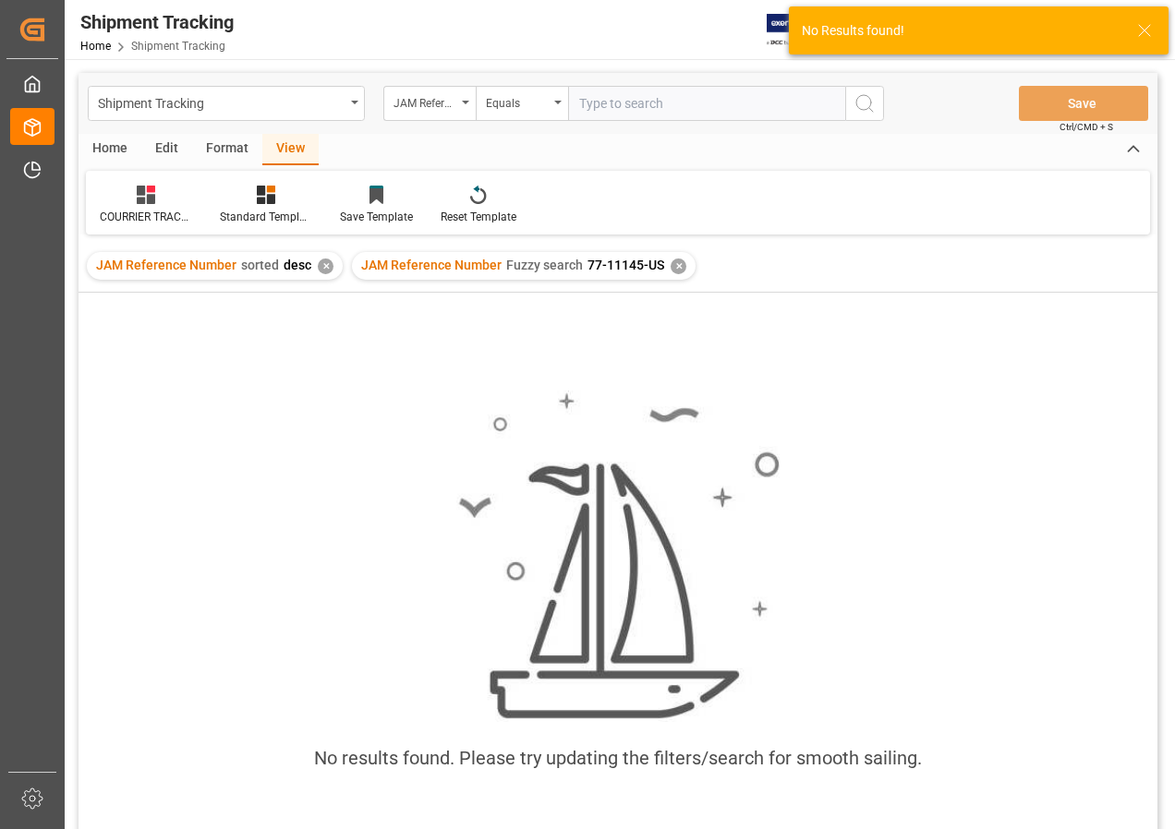
click at [321, 264] on div "✕" at bounding box center [326, 267] width 16 height 16
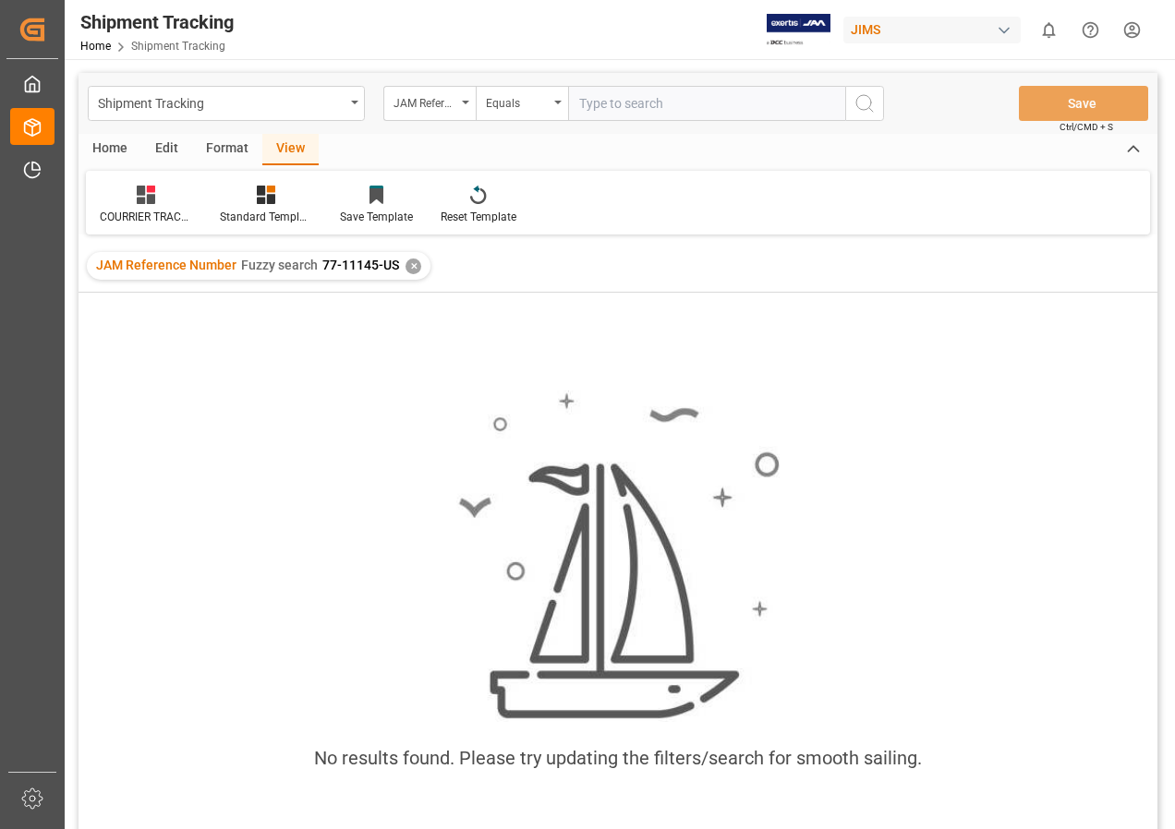
click at [506, 384] on div "No results found. Please try updating the filters/search for smooth sailing." at bounding box center [618, 591] width 1079 height 430
click at [410, 261] on div "✕" at bounding box center [413, 267] width 16 height 16
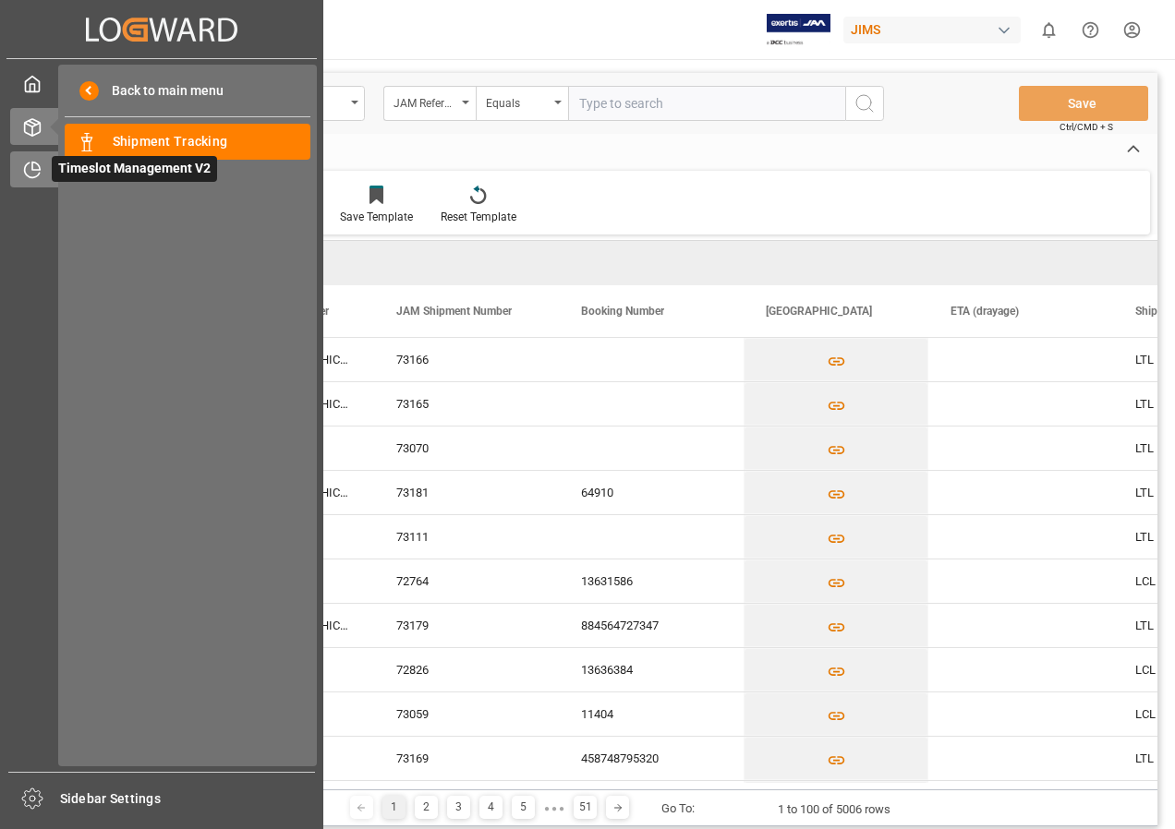
click at [93, 168] on span "Timeslot Management V2" at bounding box center [134, 169] width 165 height 26
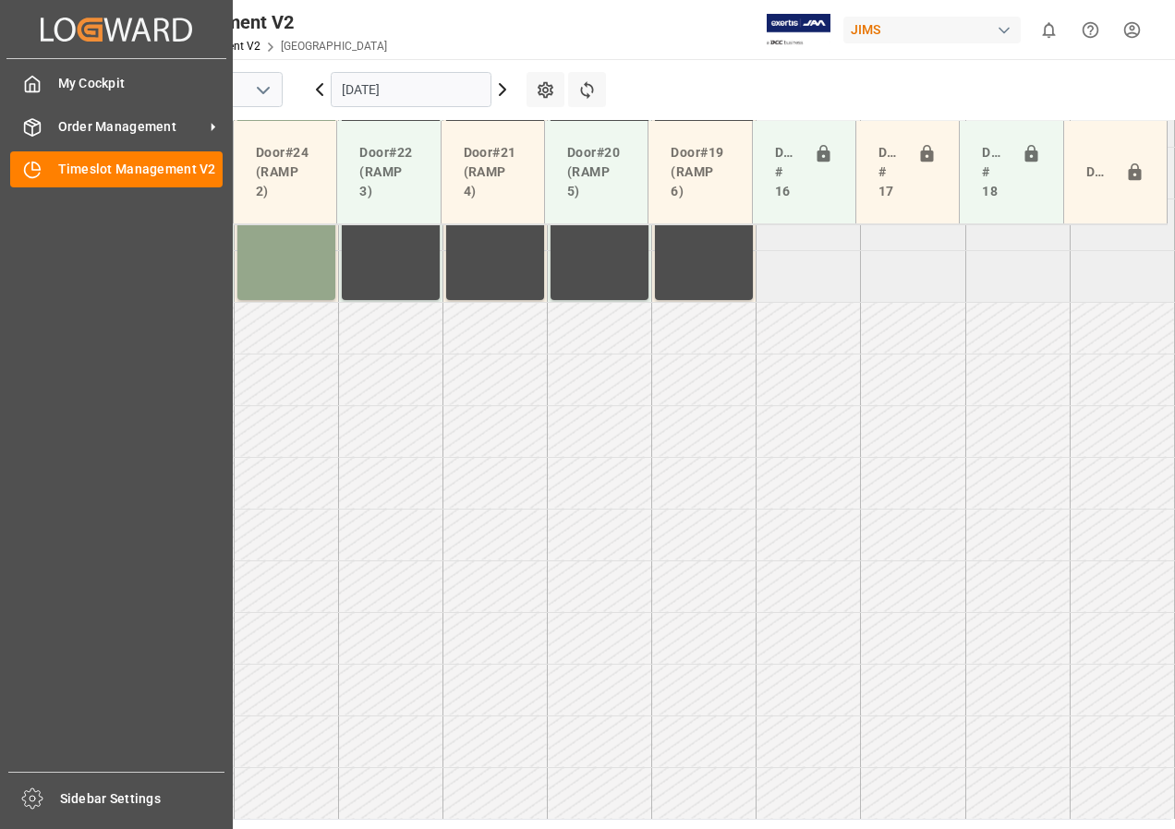
scroll to position [1165, 0]
